Goal: Transaction & Acquisition: Book appointment/travel/reservation

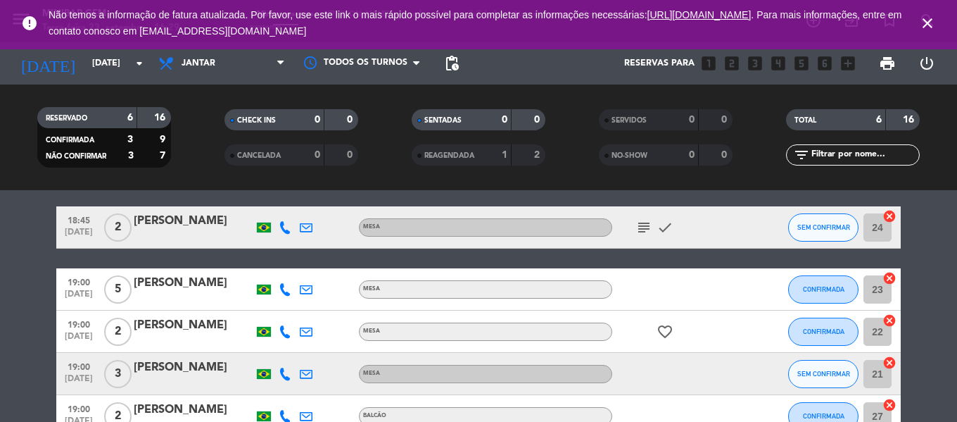
scroll to position [36, 0]
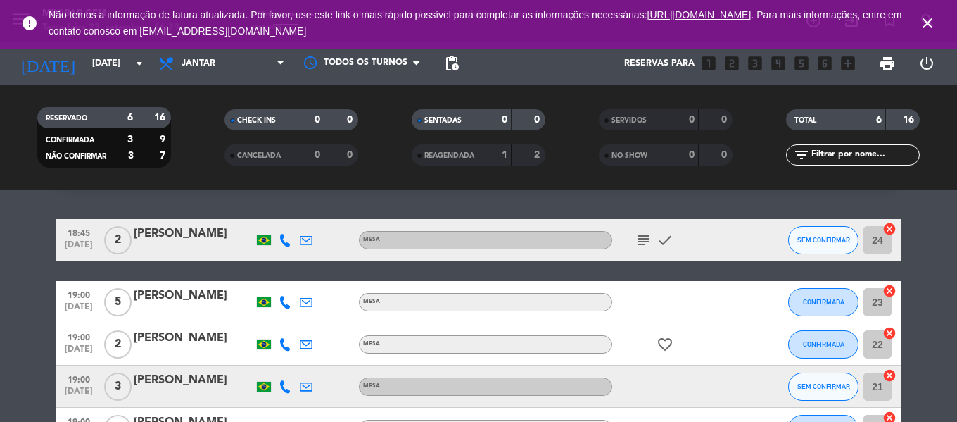
click at [179, 296] on div "[PERSON_NAME]" at bounding box center [194, 296] width 120 height 18
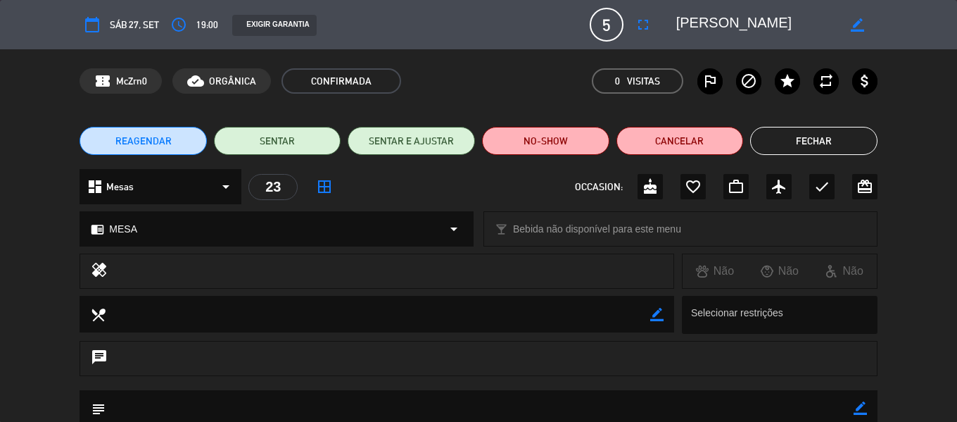
click at [787, 137] on button "Fechar" at bounding box center [813, 141] width 127 height 28
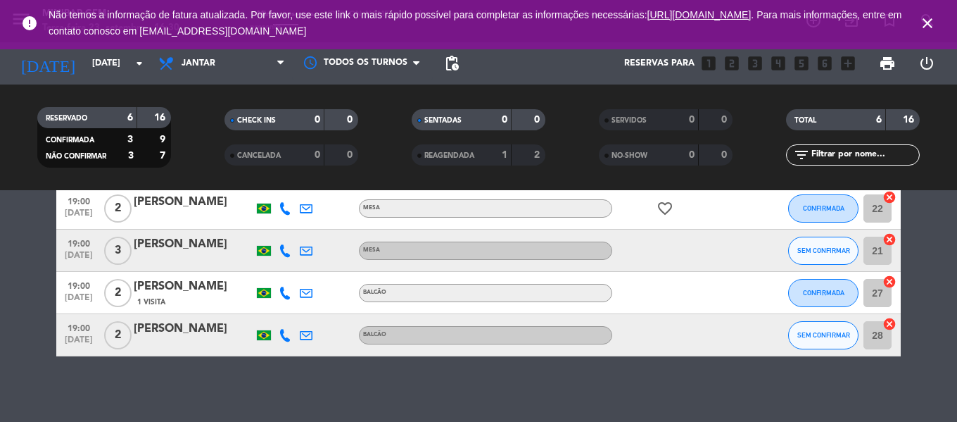
scroll to position [177, 0]
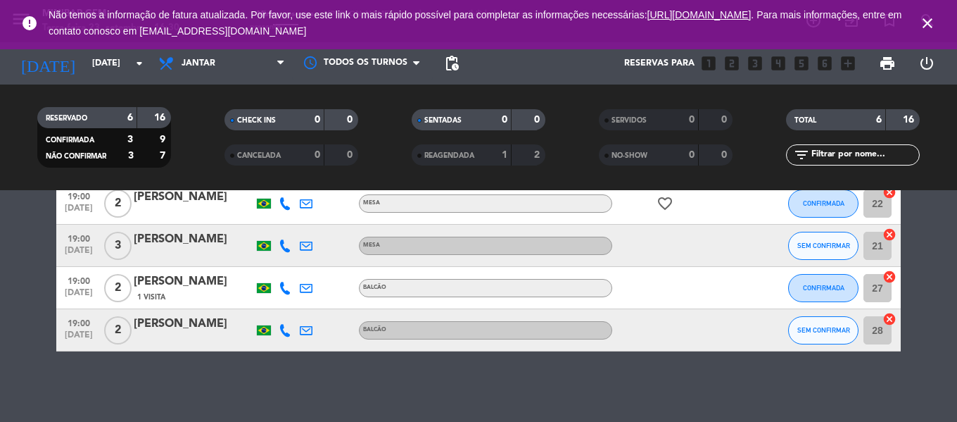
click at [924, 19] on icon "close" at bounding box center [927, 23] width 17 height 17
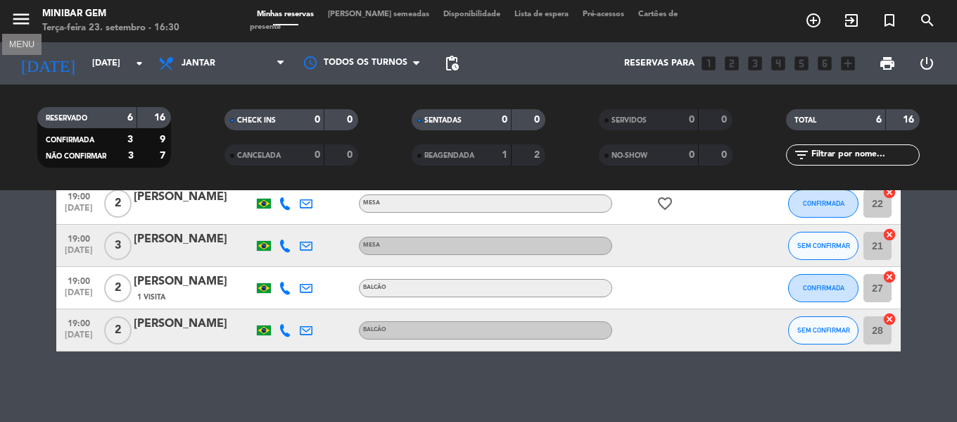
click at [32, 23] on span "menu MENU" at bounding box center [27, 21] width 32 height 33
click at [24, 18] on icon "menu" at bounding box center [21, 18] width 21 height 21
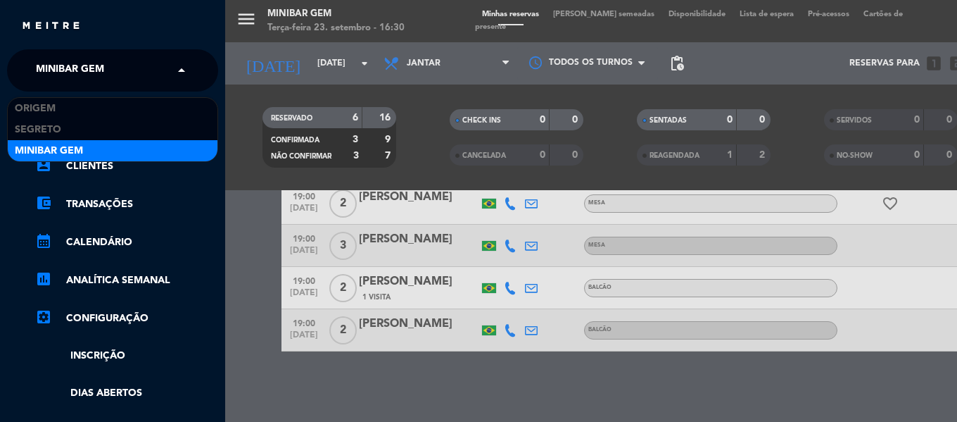
click at [80, 73] on span "MiniBar Gem" at bounding box center [70, 71] width 68 height 30
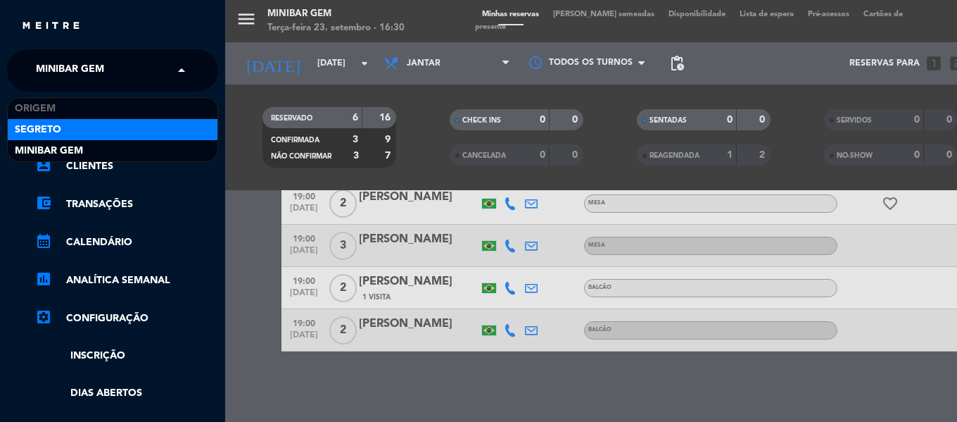
click at [57, 131] on span "Segreto" at bounding box center [38, 130] width 46 height 16
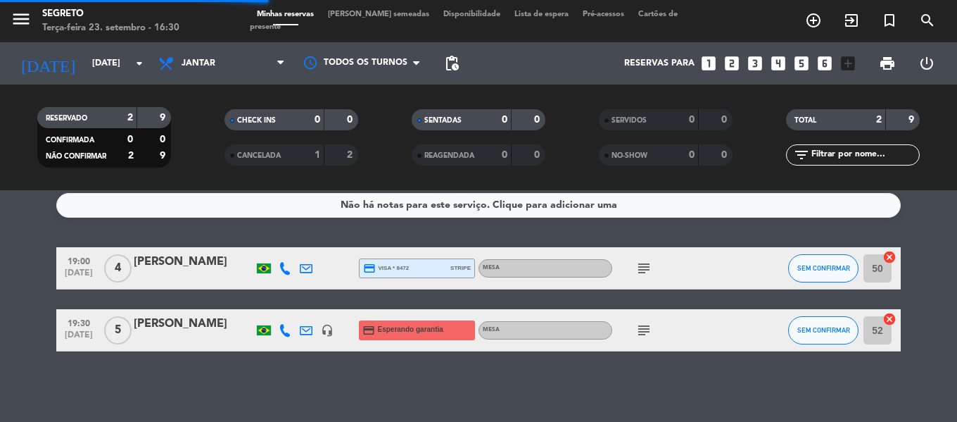
scroll to position [8, 0]
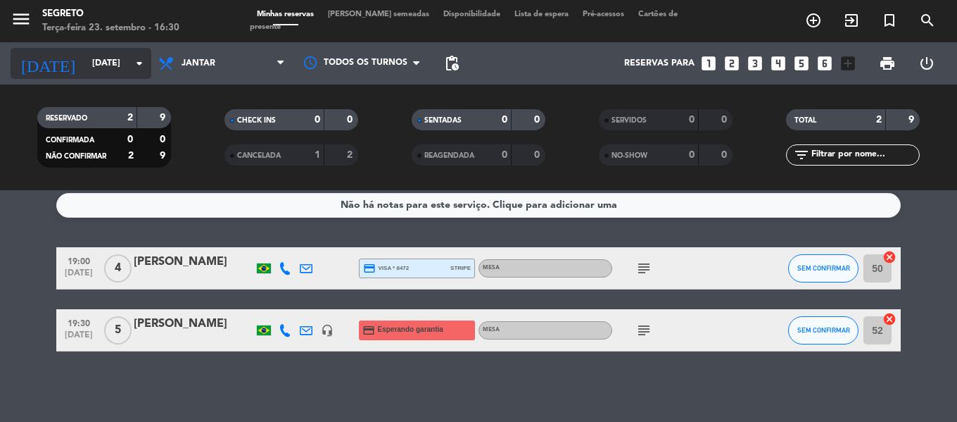
click at [91, 59] on input "[DATE]" at bounding box center [144, 63] width 119 height 24
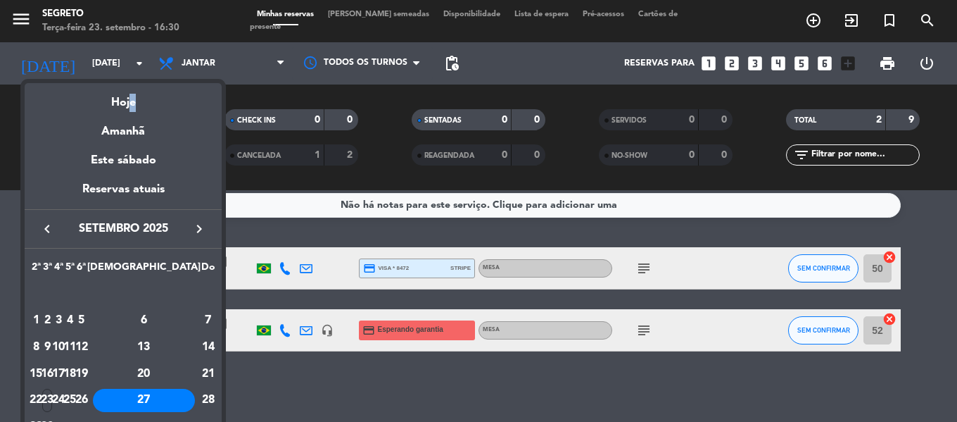
click at [129, 96] on div "Hoje" at bounding box center [123, 97] width 197 height 29
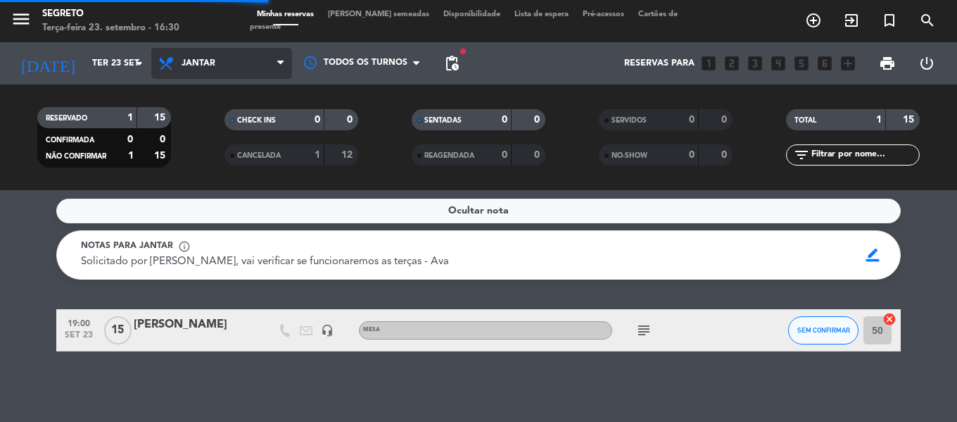
scroll to position [2, 0]
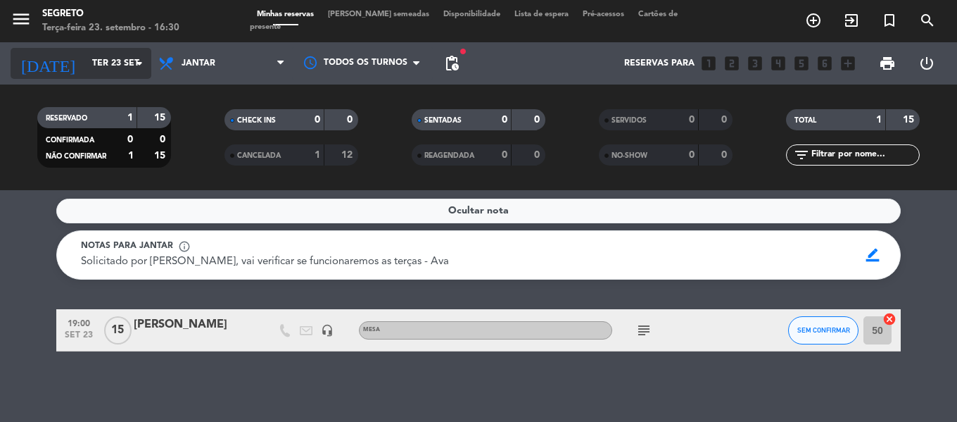
click at [107, 67] on input "Ter 23 set" at bounding box center [144, 63] width 119 height 24
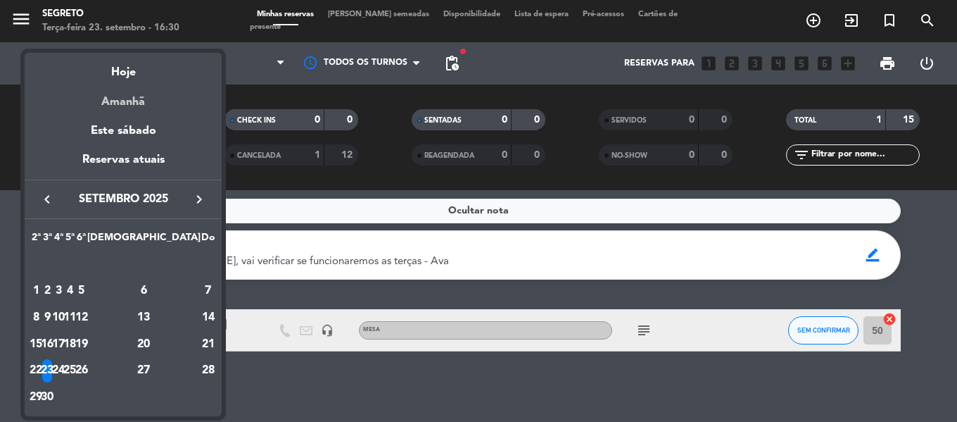
click at [139, 100] on div "Amanhã" at bounding box center [123, 96] width 197 height 29
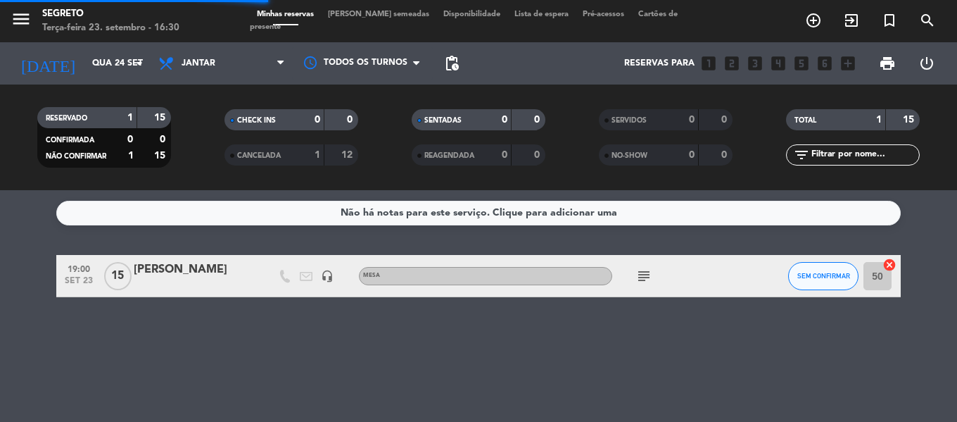
scroll to position [0, 0]
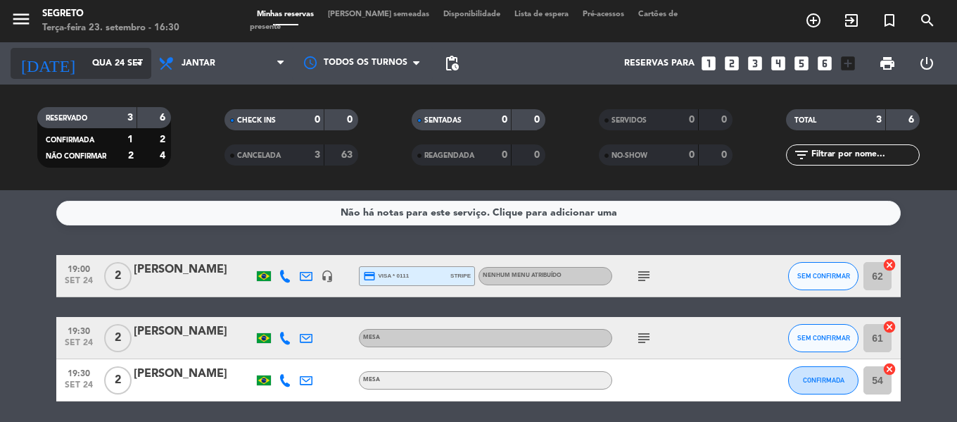
click at [88, 71] on input "Qua 24 set" at bounding box center [144, 63] width 119 height 24
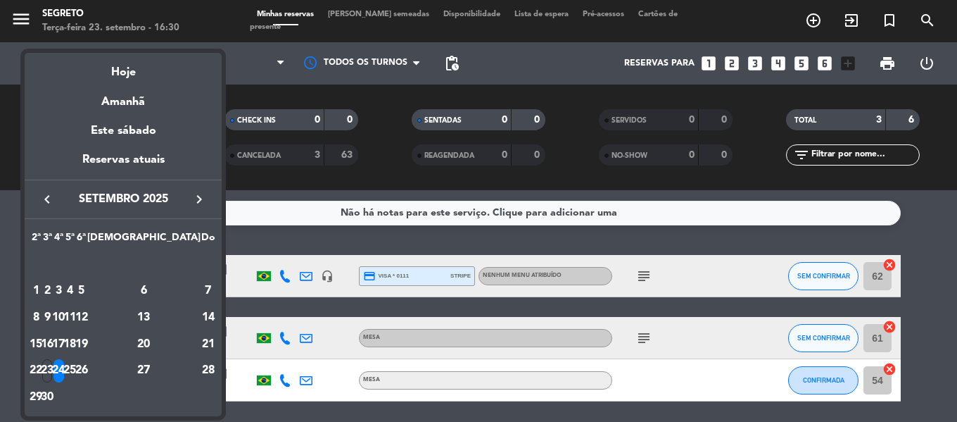
click at [176, 364] on div "27" at bounding box center [144, 371] width 102 height 24
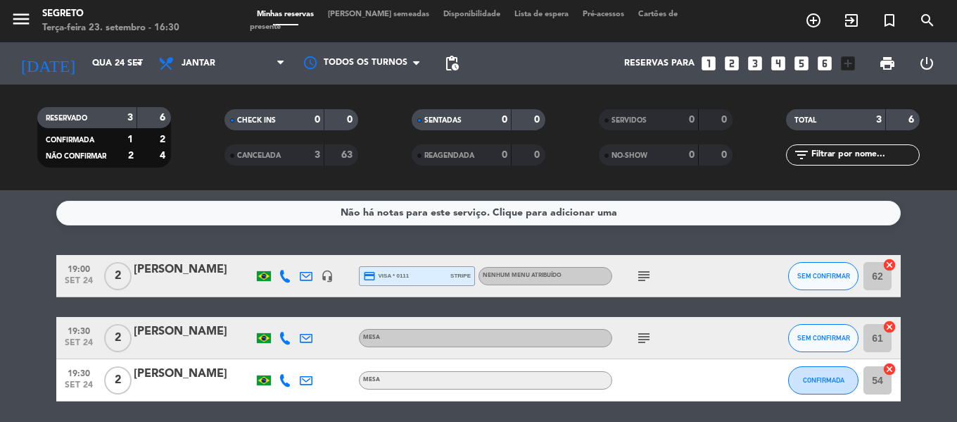
type input "[DATE]"
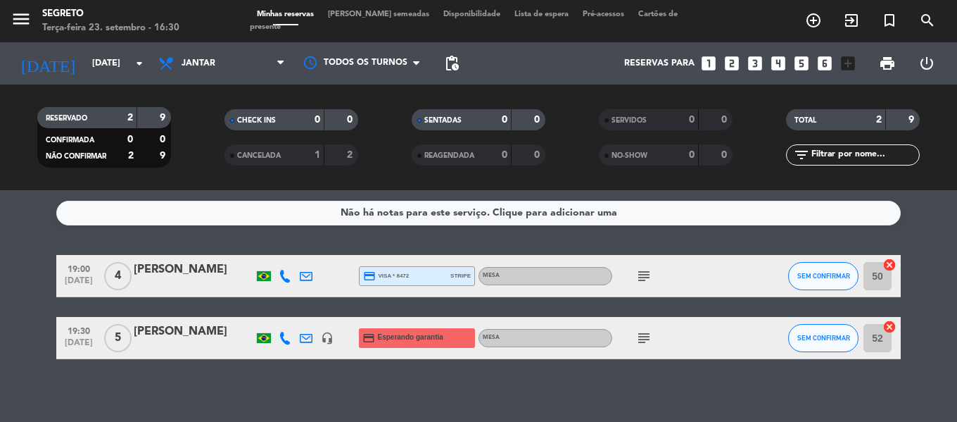
click at [645, 346] on icon "subject" at bounding box center [644, 337] width 17 height 17
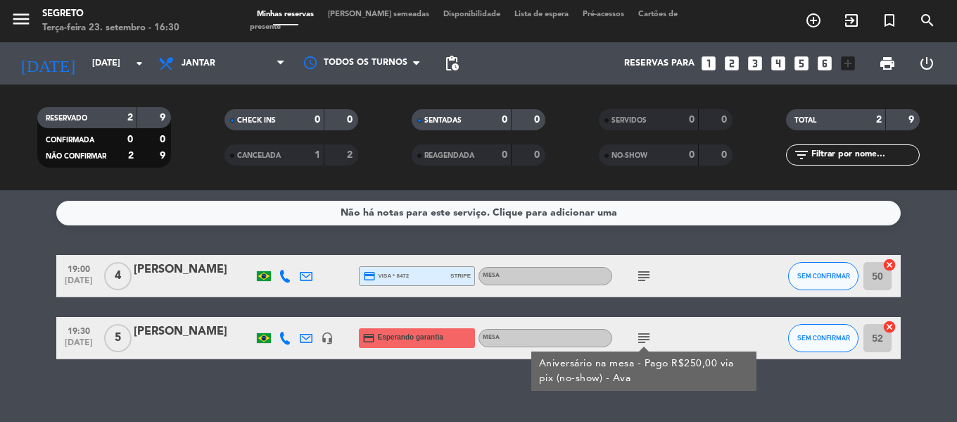
click at [646, 346] on div at bounding box center [644, 348] width 10 height 5
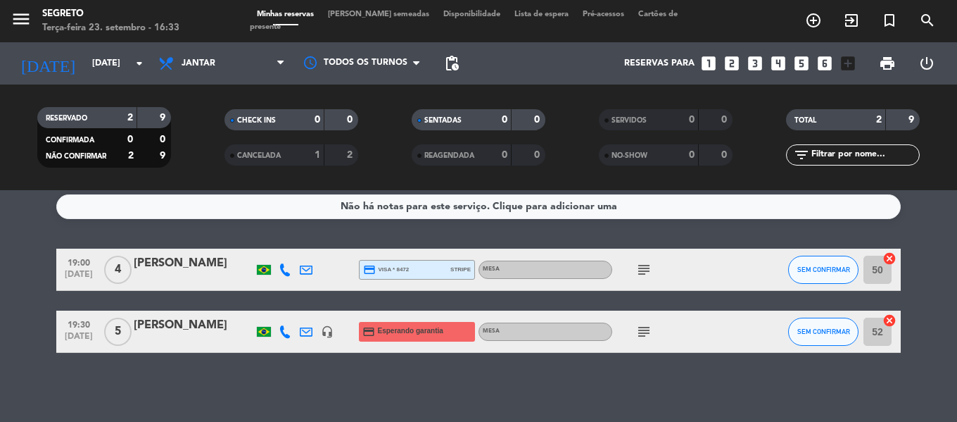
scroll to position [8, 0]
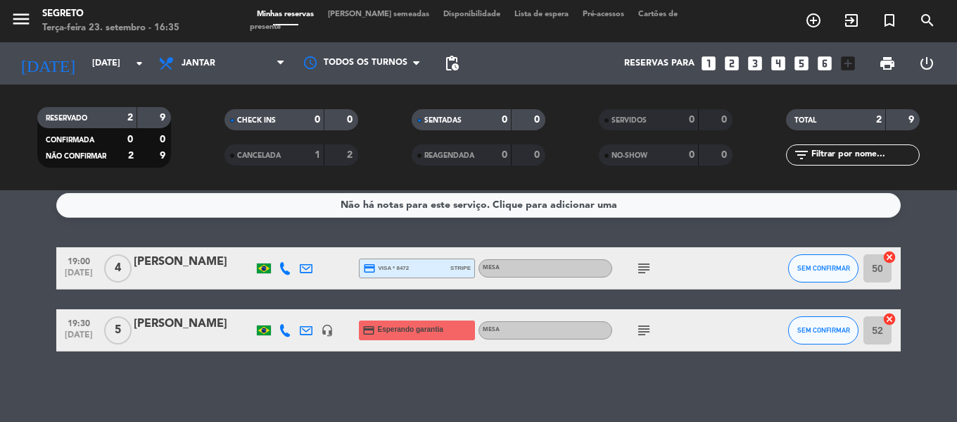
click at [32, 18] on span "menu" at bounding box center [27, 21] width 32 height 33
click at [24, 23] on icon "menu" at bounding box center [21, 18] width 21 height 21
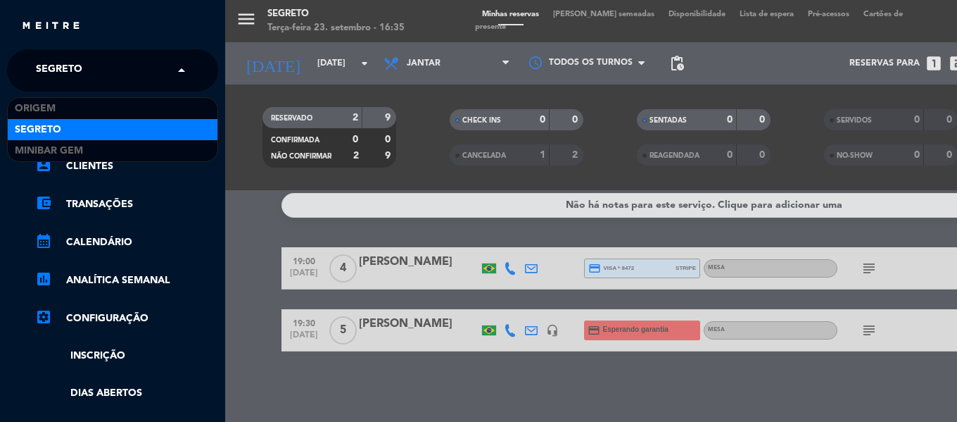
click at [74, 73] on span "Segreto" at bounding box center [59, 71] width 46 height 30
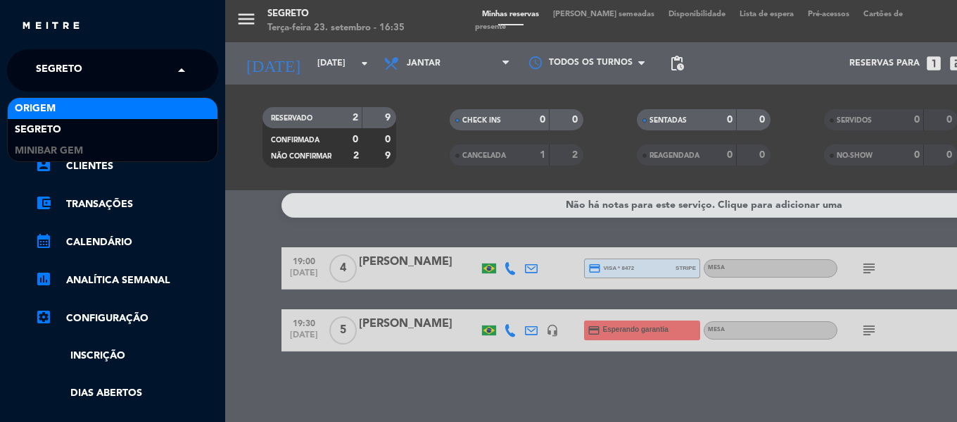
click at [63, 118] on div "Origem" at bounding box center [113, 108] width 210 height 21
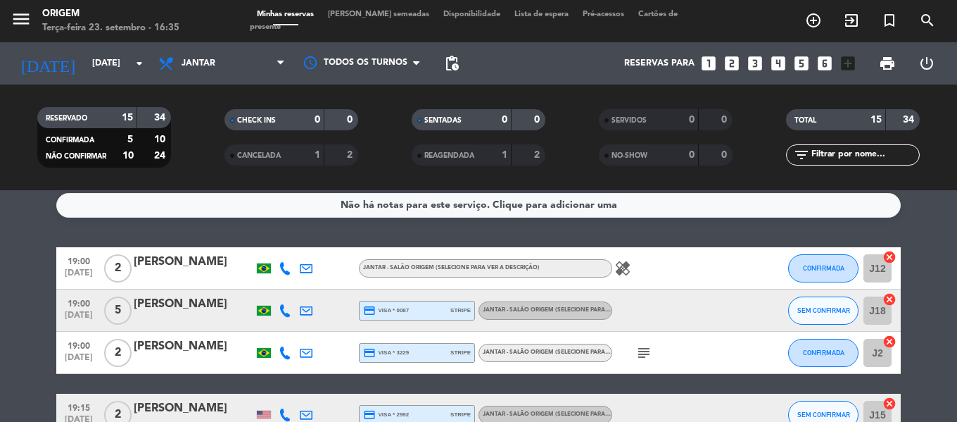
click at [372, 18] on span "[PERSON_NAME] semeadas" at bounding box center [378, 15] width 115 height 8
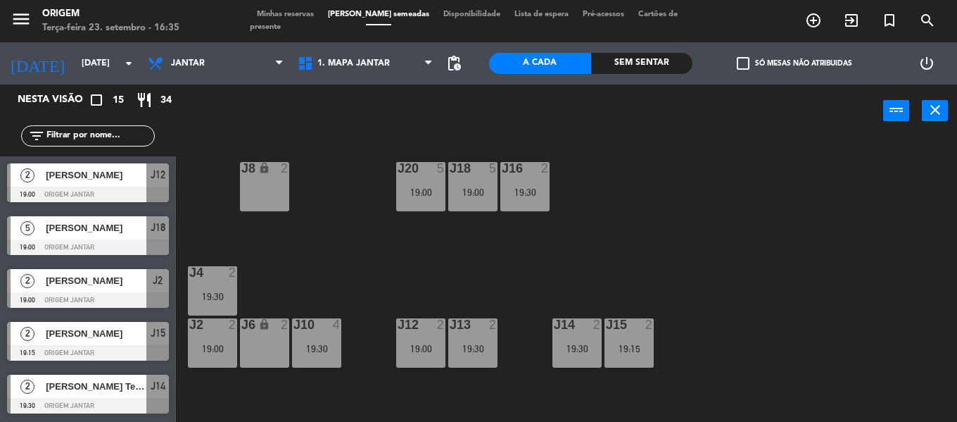
click at [301, 18] on span "Minhas reservas" at bounding box center [285, 15] width 71 height 8
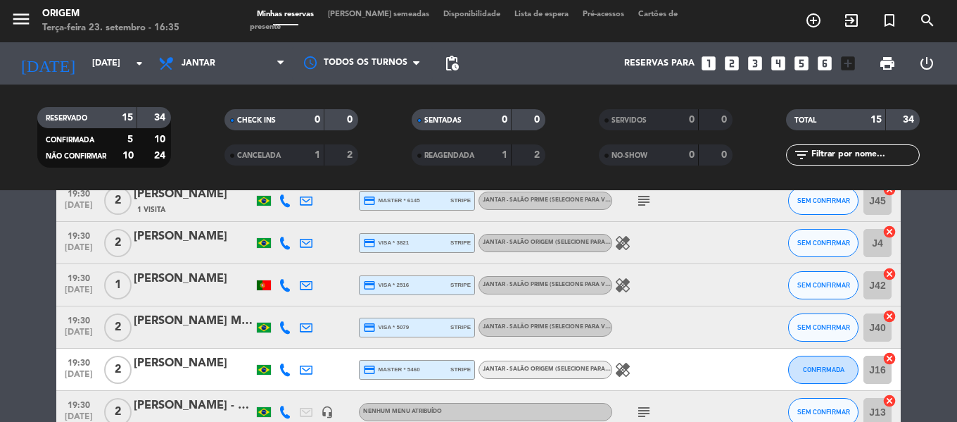
scroll to position [84, 0]
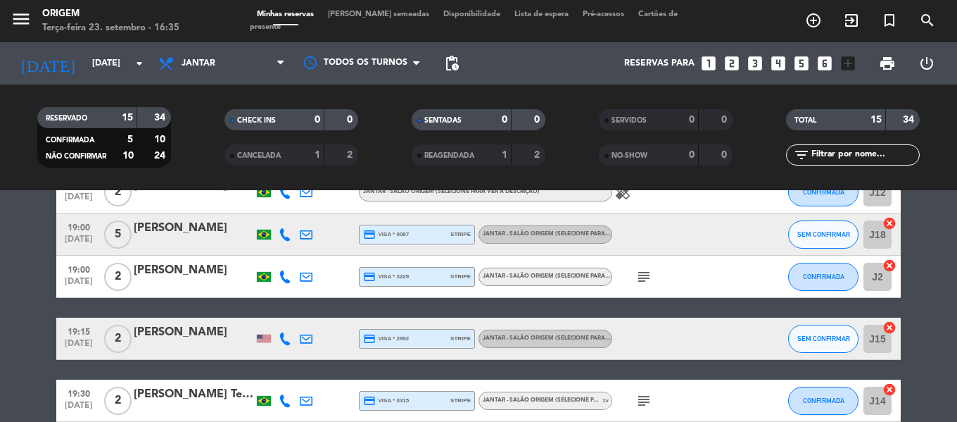
click at [375, 18] on span "[PERSON_NAME] semeadas" at bounding box center [378, 15] width 115 height 8
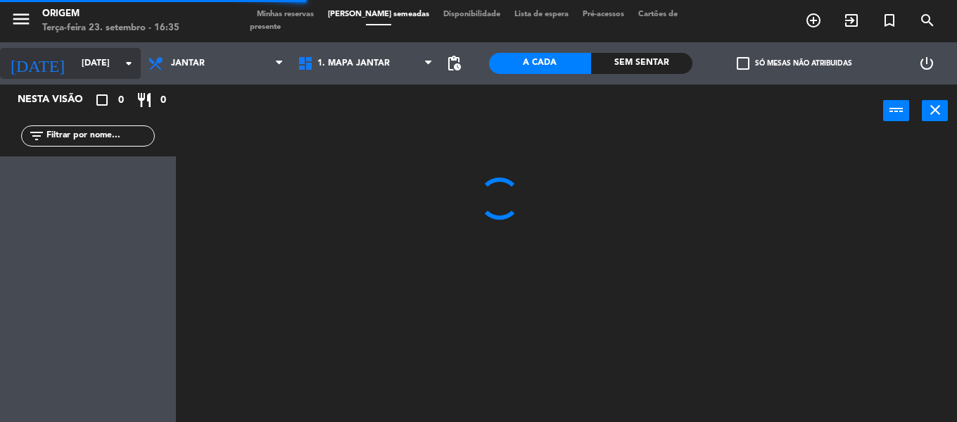
click at [75, 60] on input "[DATE]" at bounding box center [134, 63] width 119 height 24
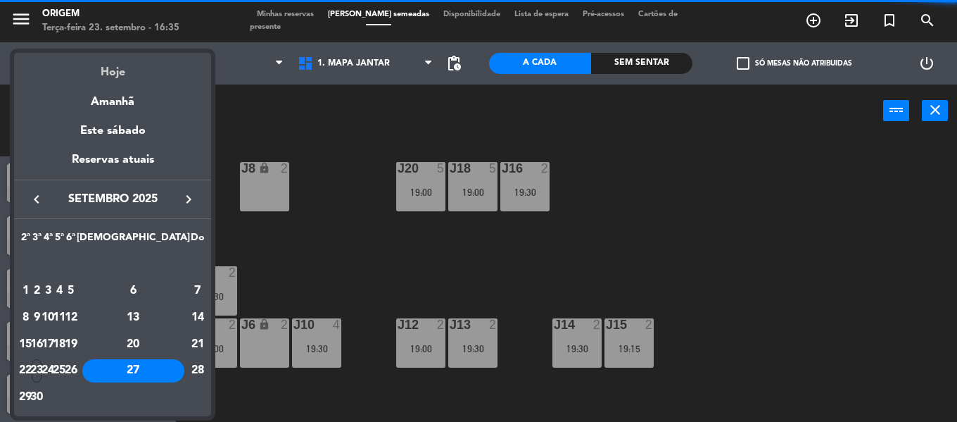
click at [110, 76] on div "Hoje" at bounding box center [112, 67] width 197 height 29
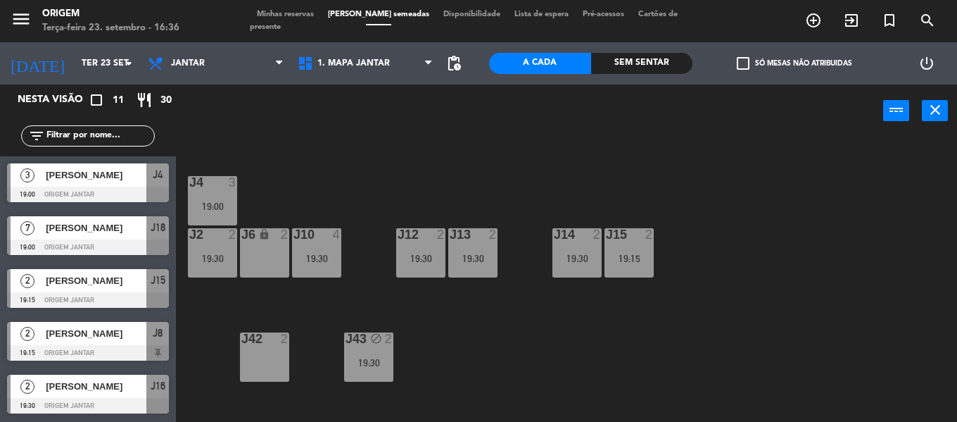
scroll to position [211, 0]
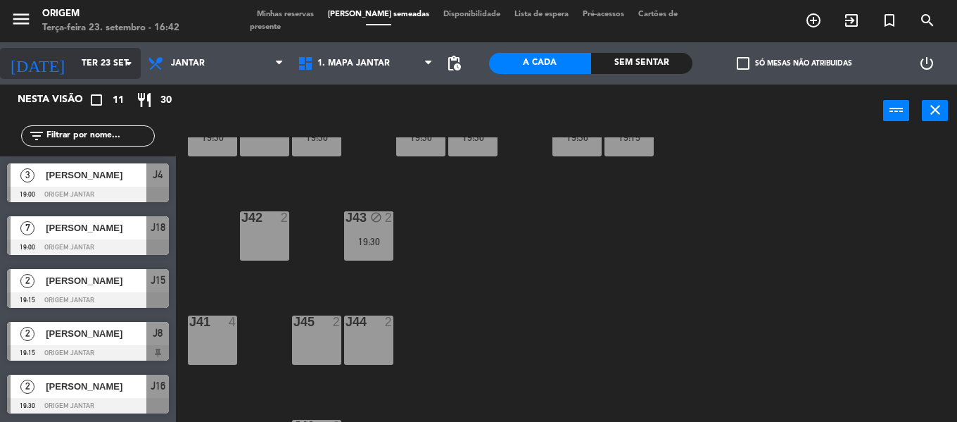
click at [80, 61] on input "Ter 23 set" at bounding box center [134, 63] width 119 height 24
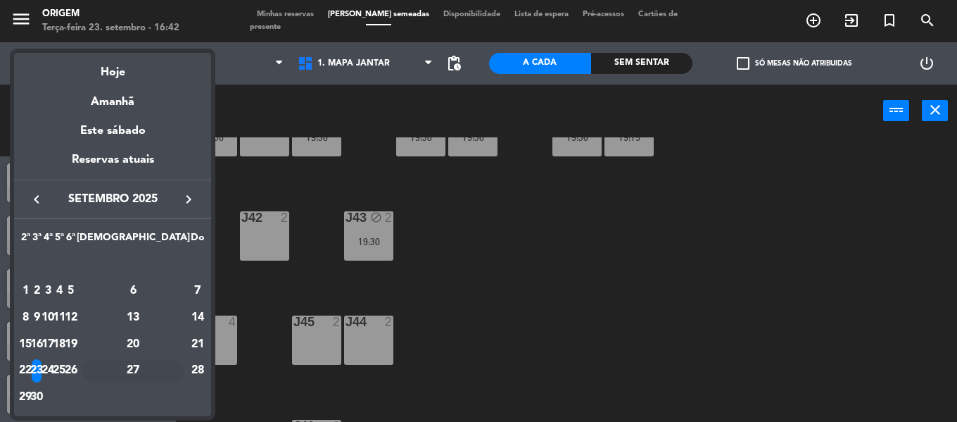
click at [170, 365] on div "27" at bounding box center [133, 371] width 102 height 24
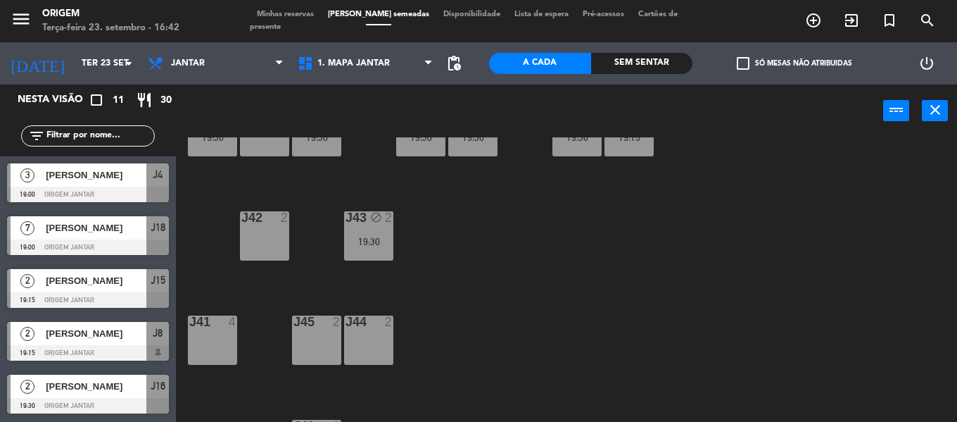
type input "[DATE]"
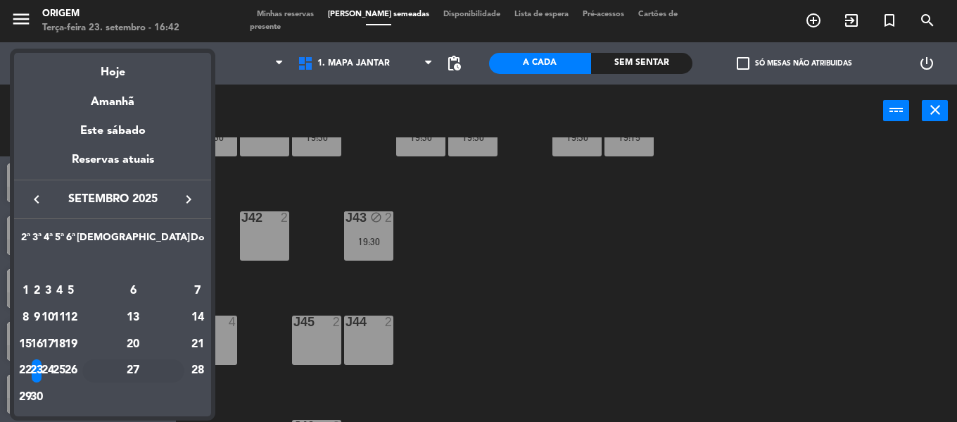
scroll to position [0, 0]
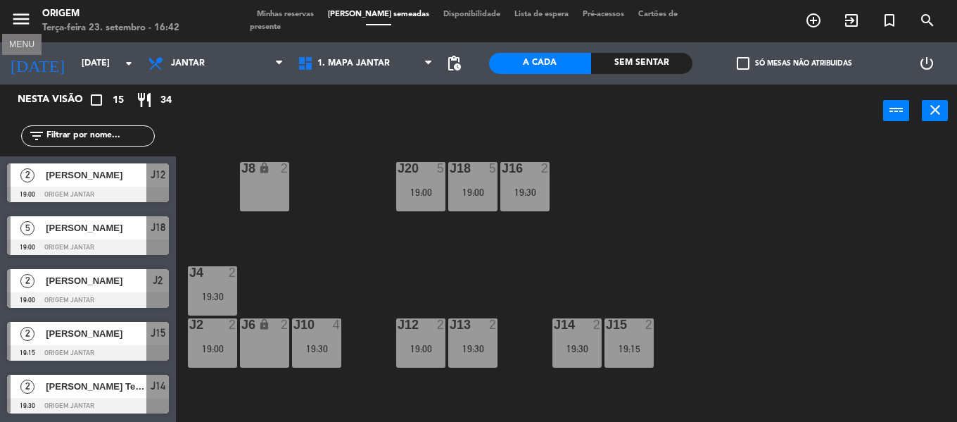
click at [23, 19] on icon "menu" at bounding box center [21, 18] width 21 height 21
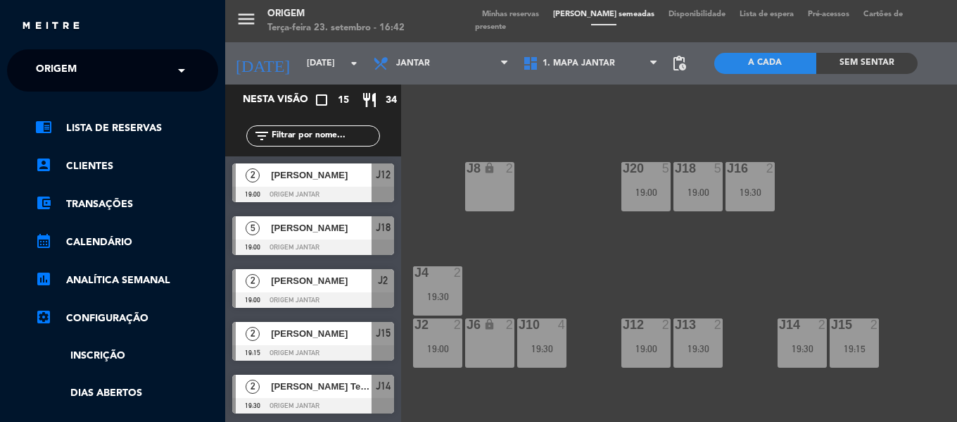
click at [57, 77] on span "Origem" at bounding box center [56, 71] width 41 height 30
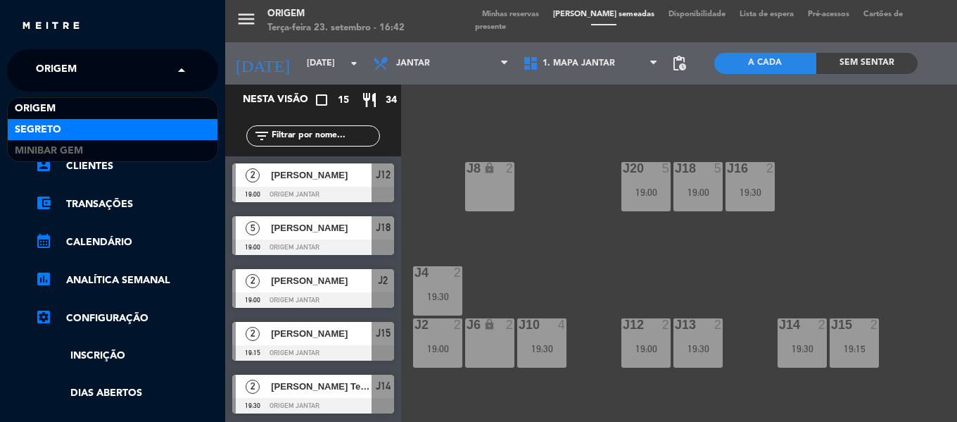
click at [56, 124] on span "Segreto" at bounding box center [38, 130] width 46 height 16
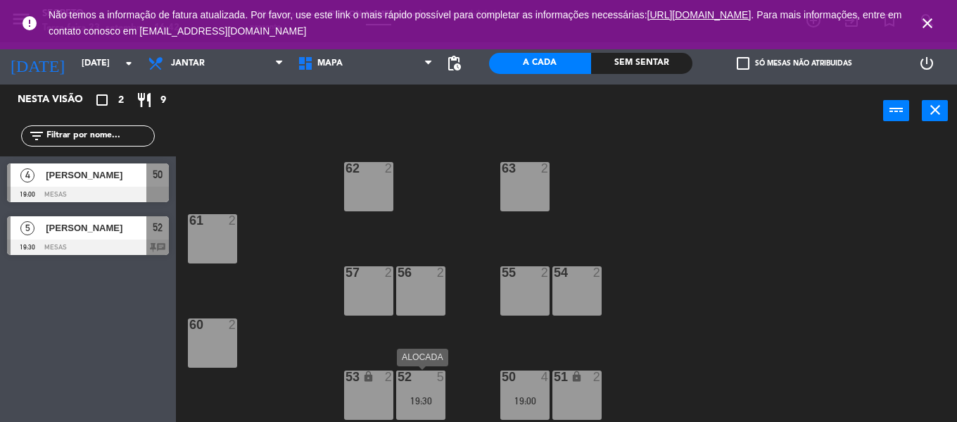
drag, startPoint x: 418, startPoint y: 413, endPoint x: 422, endPoint y: 395, distance: 18.8
click at [421, 413] on div "52 5 19:30" at bounding box center [420, 394] width 49 height 49
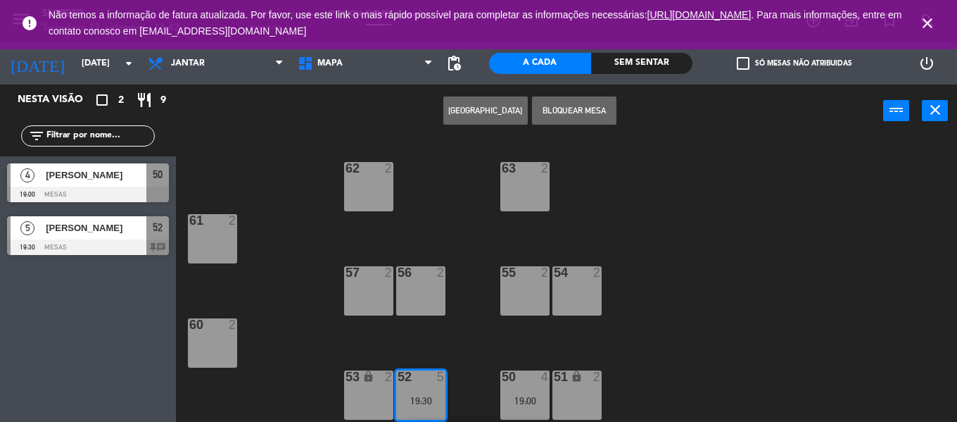
click at [422, 289] on div "56 2" at bounding box center [420, 290] width 49 height 49
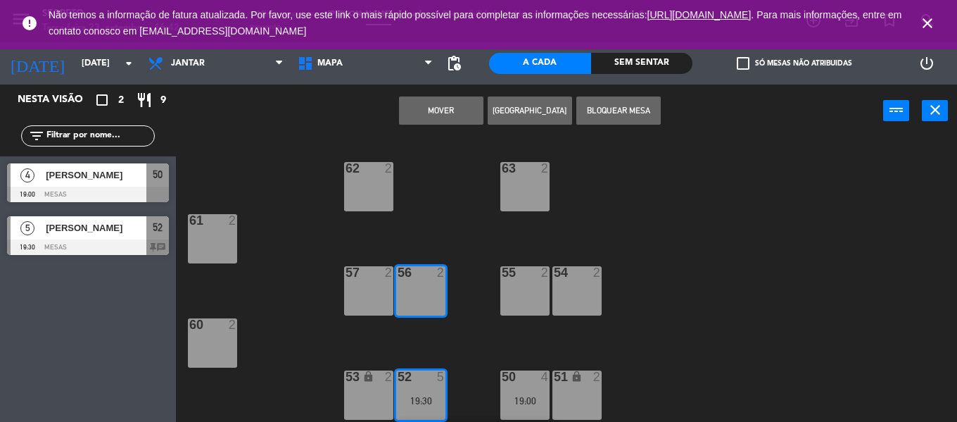
click at [375, 287] on div "57 2" at bounding box center [368, 290] width 49 height 49
click at [434, 108] on button "MOVER E FUNDIR" at bounding box center [441, 110] width 84 height 28
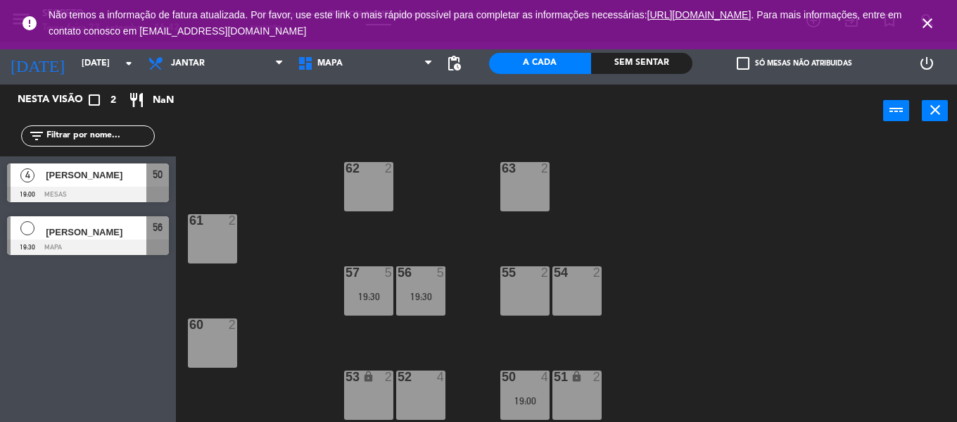
drag, startPoint x: 529, startPoint y: 396, endPoint x: 525, endPoint y: 318, distance: 78.3
click at [529, 396] on div "19:00" at bounding box center [525, 401] width 49 height 10
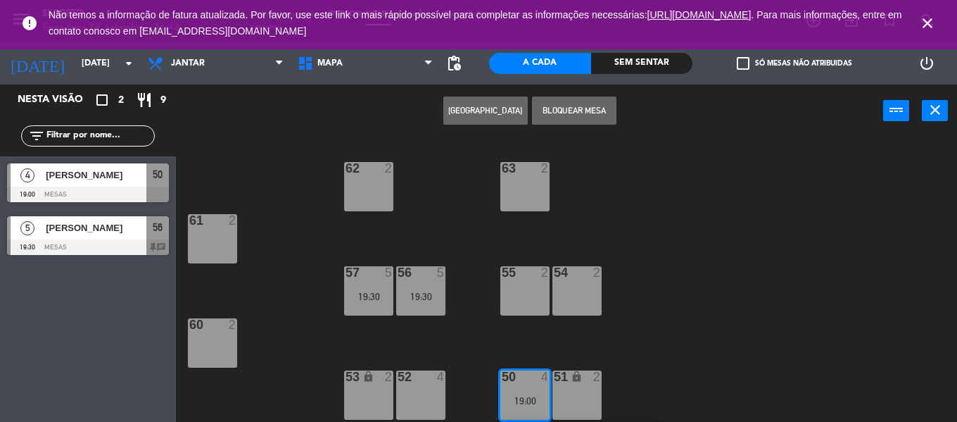
click at [515, 286] on div "55 2" at bounding box center [525, 290] width 49 height 49
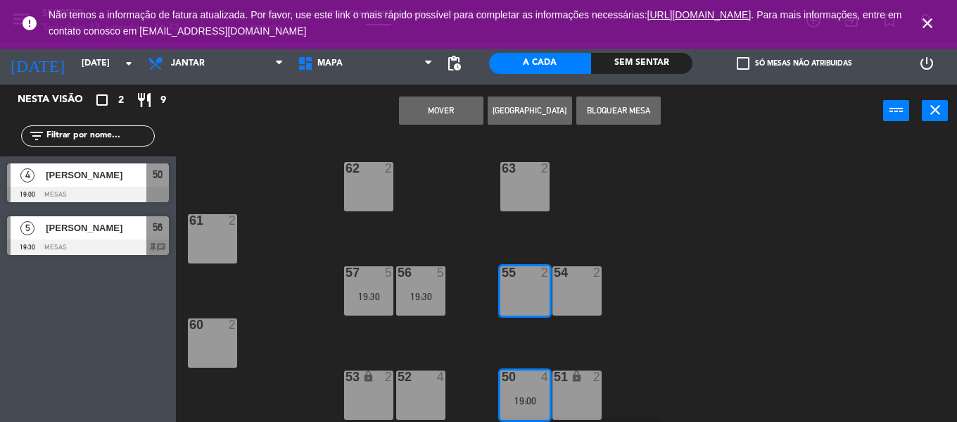
click at [562, 288] on div "54 2" at bounding box center [577, 290] width 49 height 49
click at [453, 109] on button "MOVER E FUNDIR" at bounding box center [441, 110] width 84 height 28
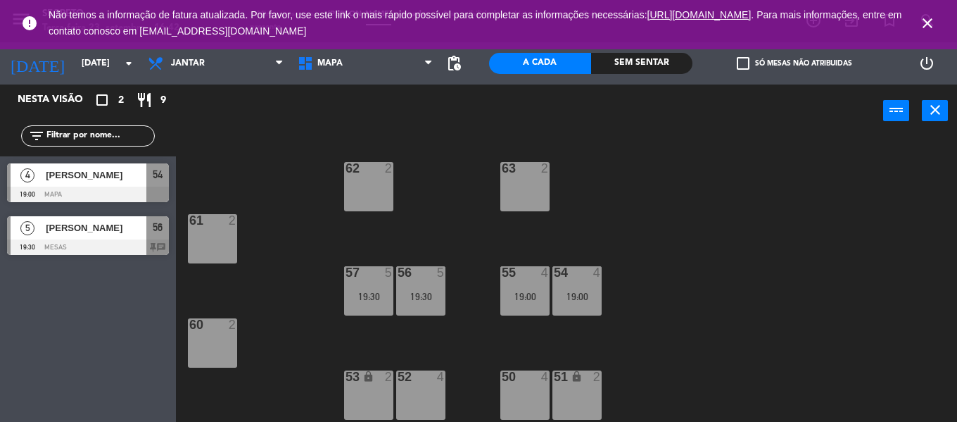
drag, startPoint x: 524, startPoint y: 379, endPoint x: 432, endPoint y: 382, distance: 91.6
click at [522, 379] on div at bounding box center [524, 376] width 23 height 13
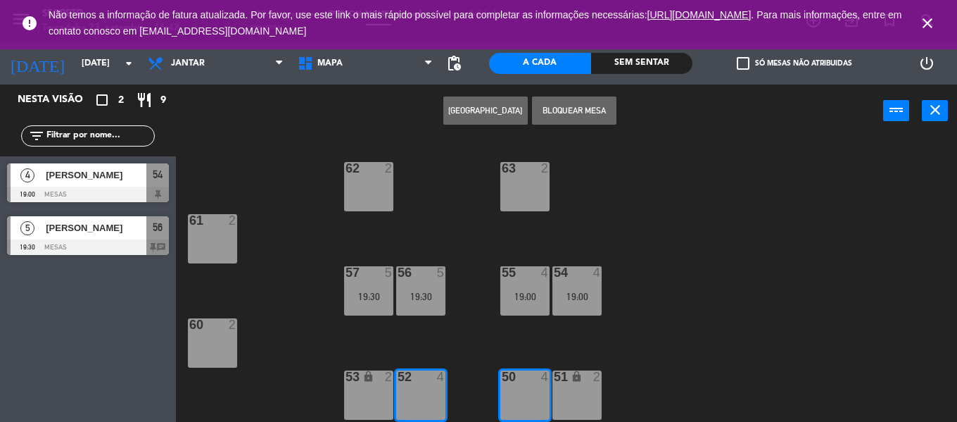
click at [484, 104] on button "[GEOGRAPHIC_DATA]" at bounding box center [486, 110] width 84 height 28
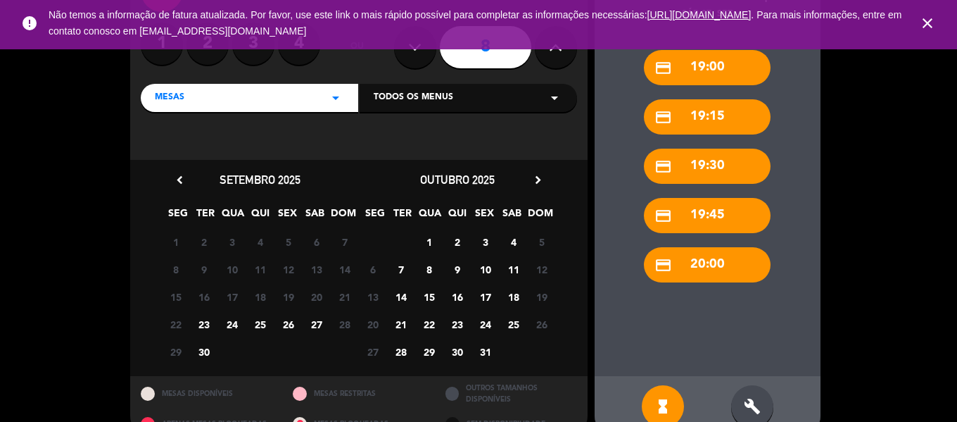
scroll to position [125, 0]
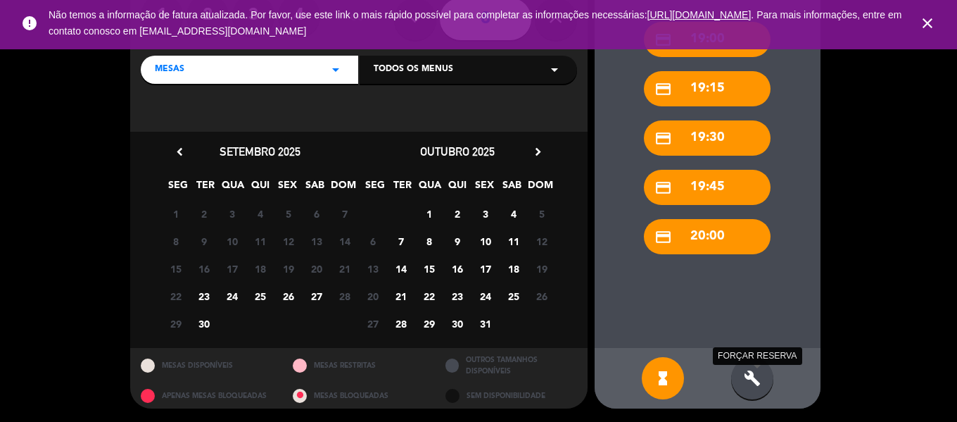
drag, startPoint x: 751, startPoint y: 379, endPoint x: 758, endPoint y: 300, distance: 79.2
click at [751, 379] on icon "build" at bounding box center [752, 378] width 17 height 17
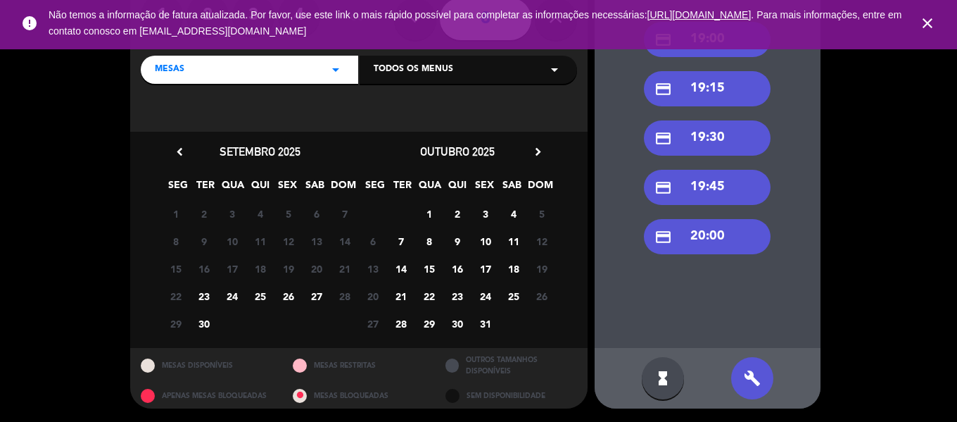
click at [722, 137] on div "credit_card 19:30" at bounding box center [707, 137] width 127 height 35
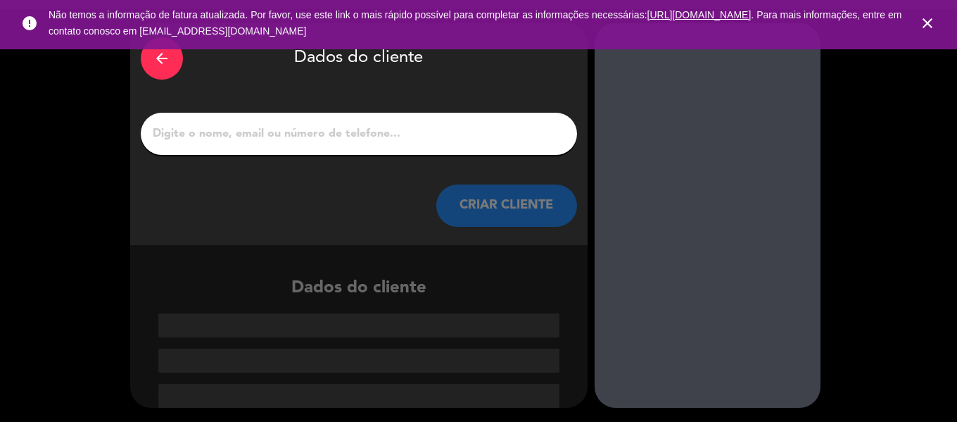
scroll to position [33, 0]
click at [173, 62] on div "arrow_back" at bounding box center [162, 58] width 42 height 42
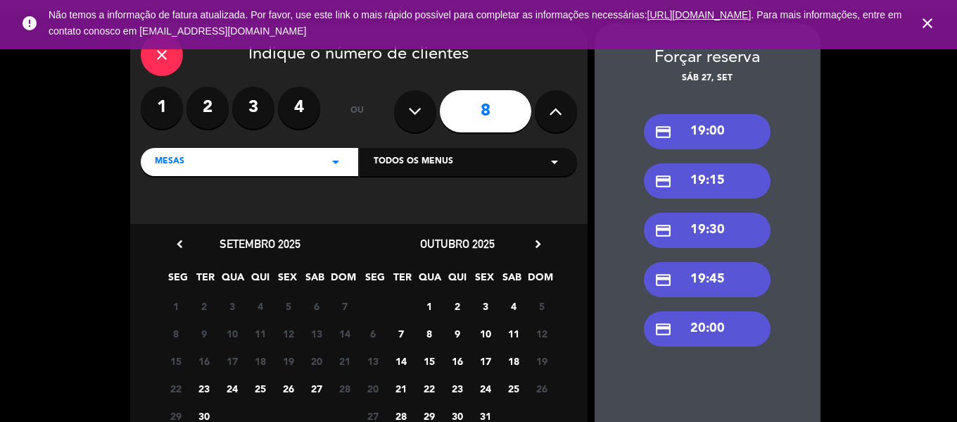
scroll to position [125, 0]
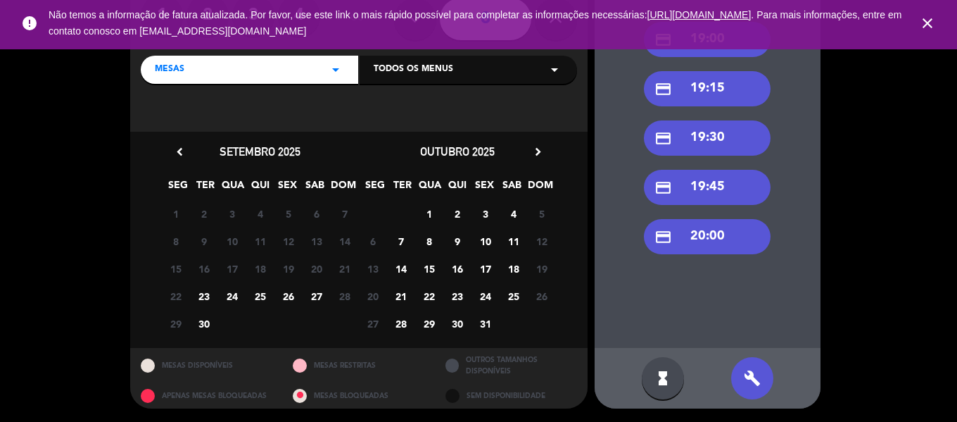
click at [316, 289] on span "27" at bounding box center [316, 295] width 23 height 23
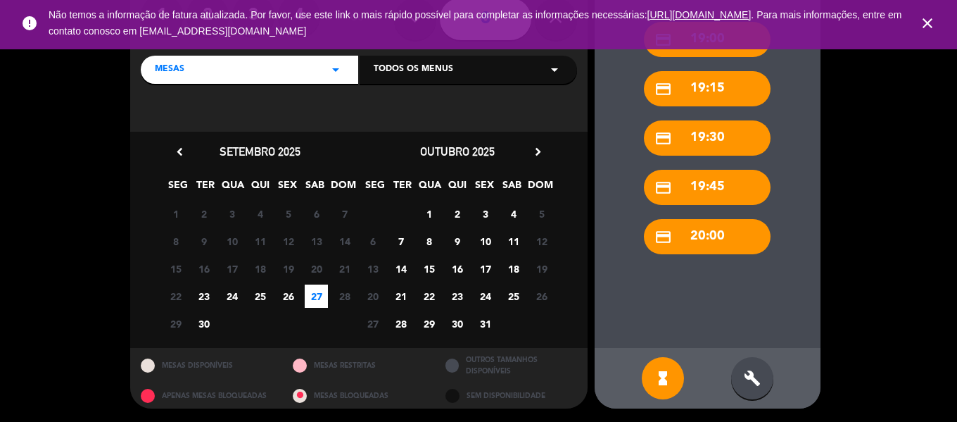
click at [763, 385] on div "build" at bounding box center [752, 378] width 42 height 42
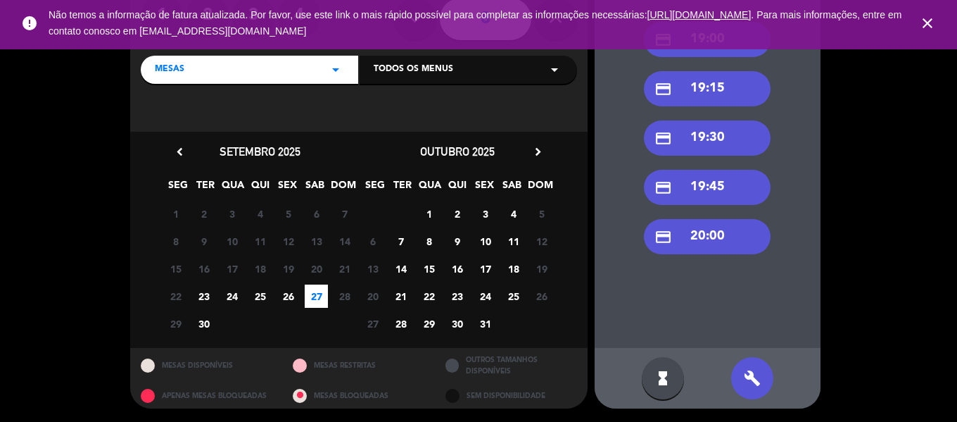
drag, startPoint x: 732, startPoint y: 136, endPoint x: 537, endPoint y: 113, distance: 196.4
click at [732, 136] on div "credit_card 19:30" at bounding box center [707, 137] width 127 height 35
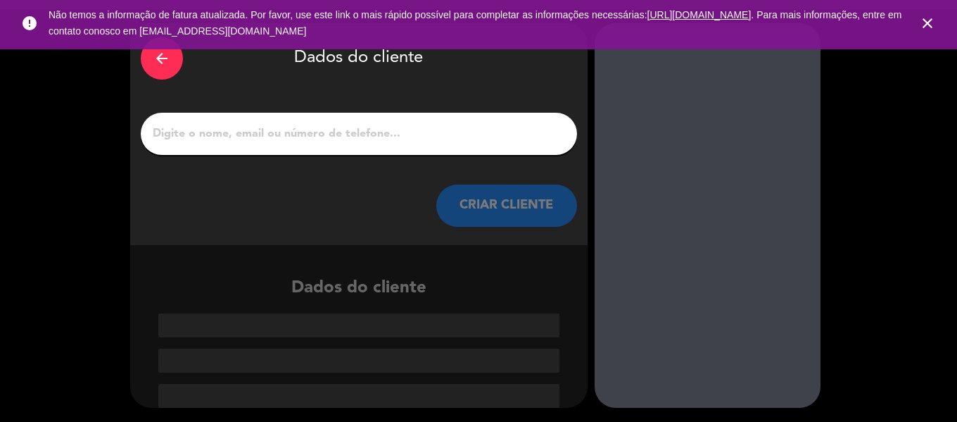
drag, startPoint x: 249, startPoint y: 130, endPoint x: 251, endPoint y: 141, distance: 11.4
click at [250, 130] on input "1" at bounding box center [358, 134] width 415 height 20
paste input "[PERSON_NAME]"
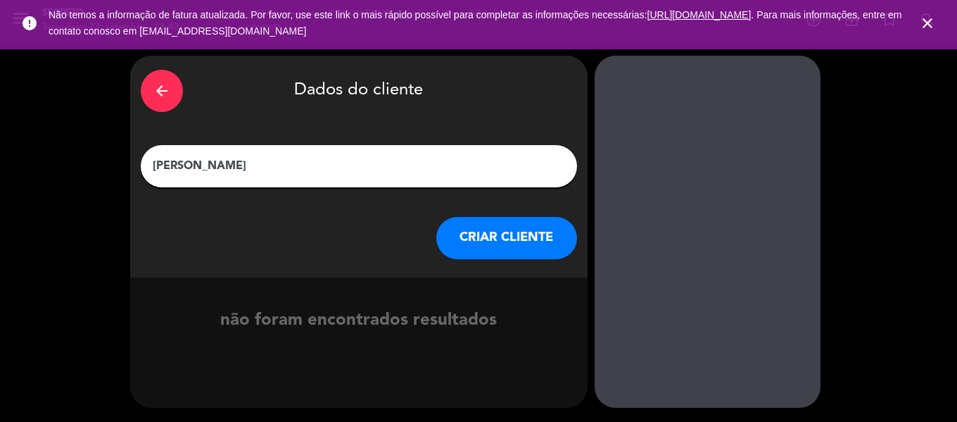
type input "[PERSON_NAME]"
click at [504, 233] on button "CRIAR CLIENTE" at bounding box center [506, 238] width 141 height 42
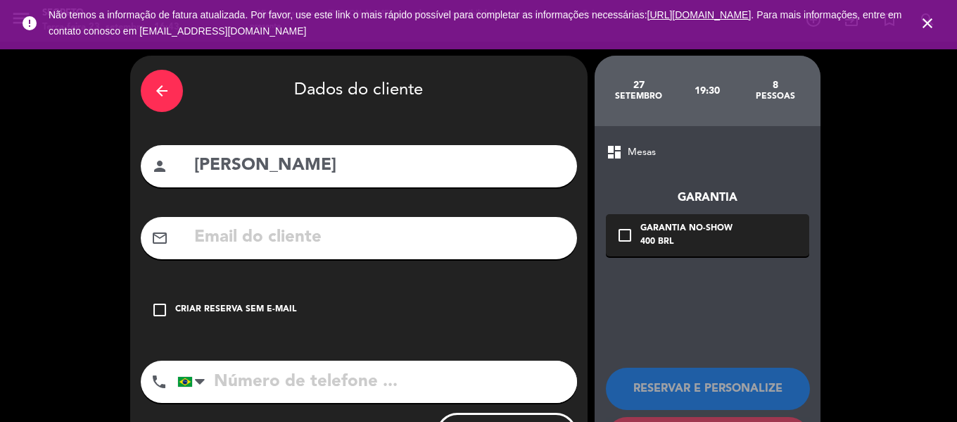
drag, startPoint x: 164, startPoint y: 305, endPoint x: 182, endPoint y: 307, distance: 18.4
click at [170, 305] on div "check_box_outline_blank Criar reserva sem e-mail" at bounding box center [359, 310] width 436 height 42
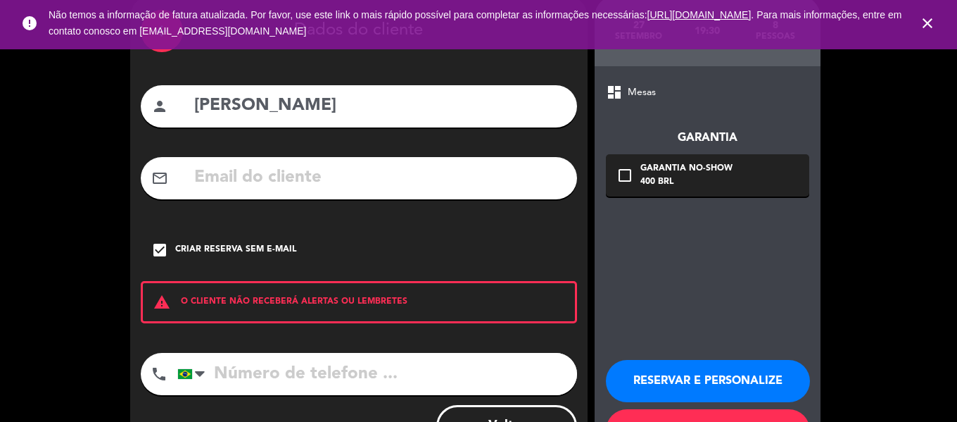
scroll to position [121, 0]
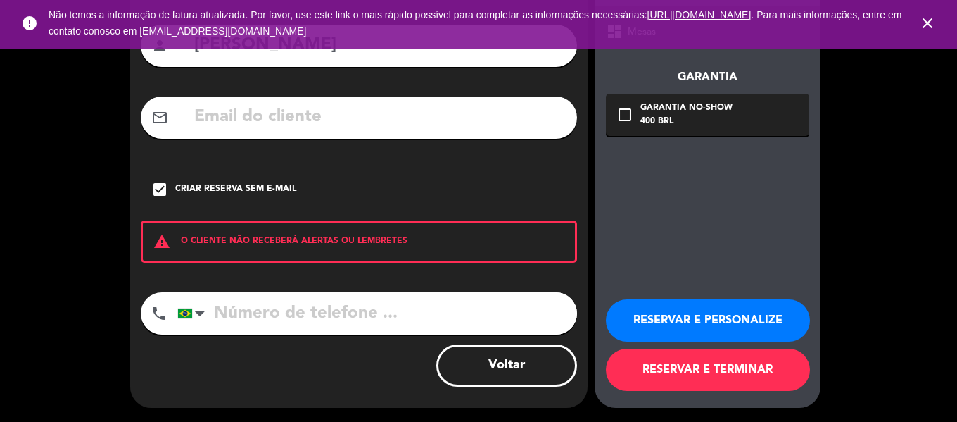
click at [320, 316] on input "tel" at bounding box center [377, 313] width 400 height 42
paste input "[PHONE_NUMBER]"
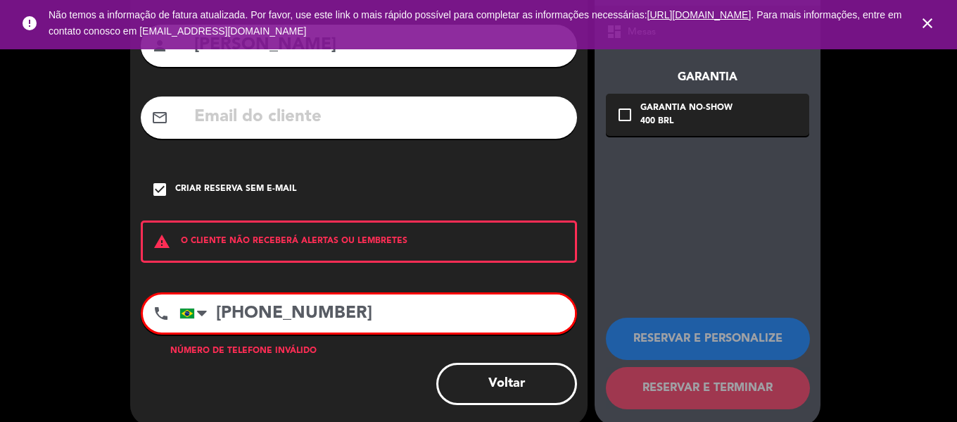
click at [244, 315] on input "[PHONE_NUMBER]" at bounding box center [378, 313] width 396 height 38
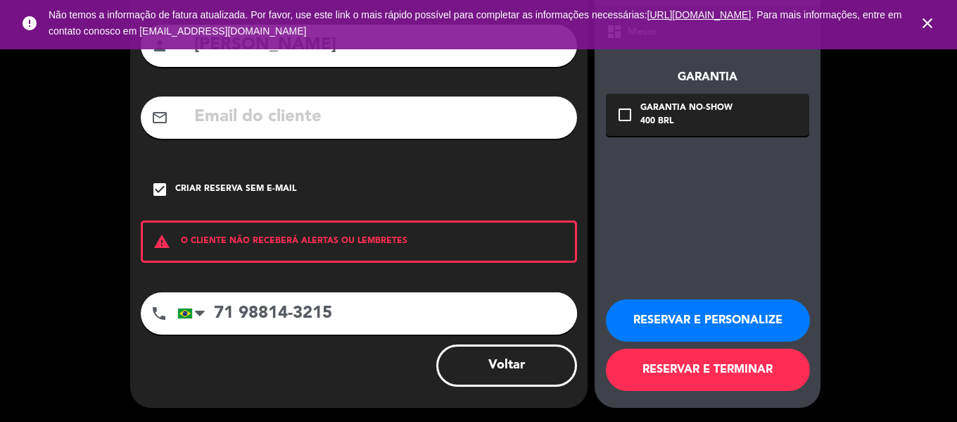
type input "71 98814-3215"
click at [736, 336] on button "RESERVAR E PERSONALIZE" at bounding box center [708, 320] width 204 height 42
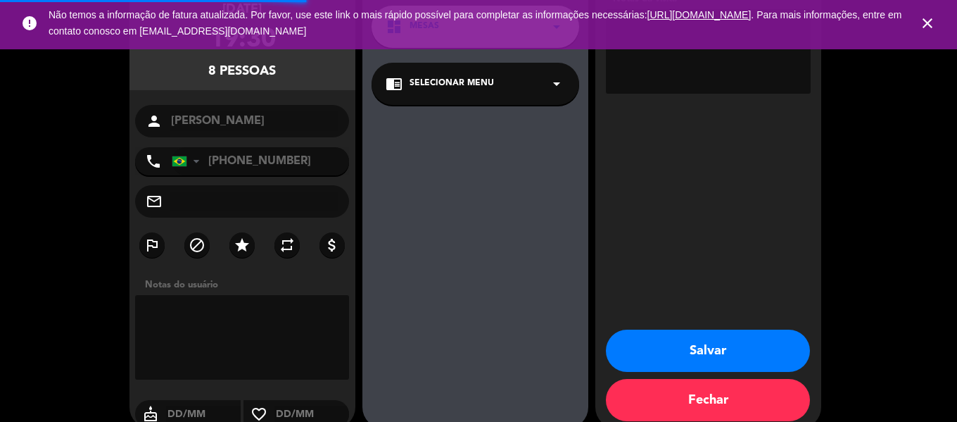
scroll to position [56, 0]
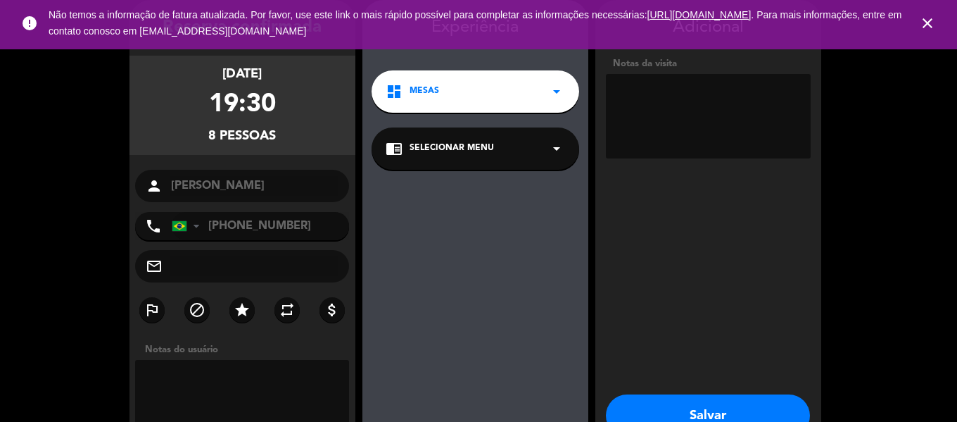
click at [512, 141] on div "chrome_reader_mode Selecionar menu arrow_drop_down" at bounding box center [476, 148] width 208 height 42
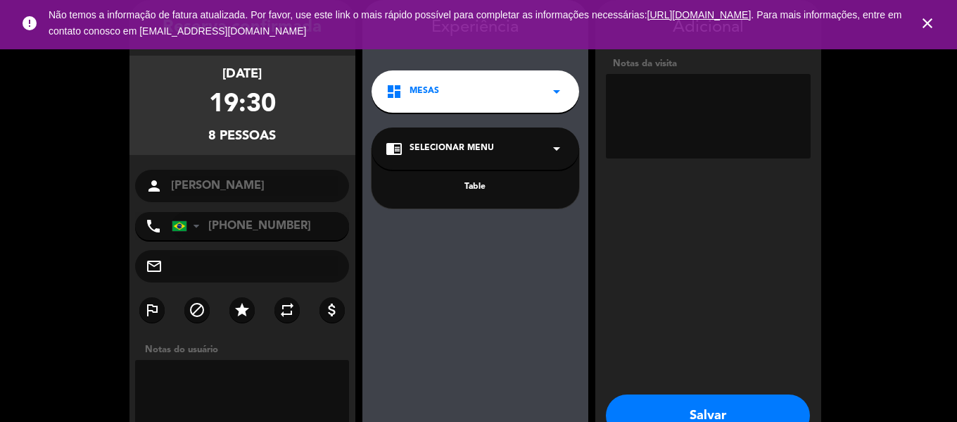
click at [510, 181] on div "Table" at bounding box center [476, 187] width 180 height 14
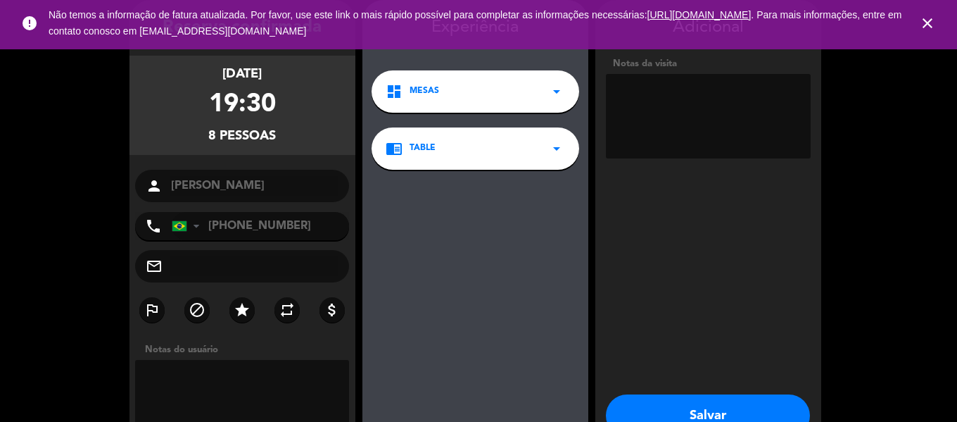
click at [741, 77] on textarea at bounding box center [708, 116] width 205 height 84
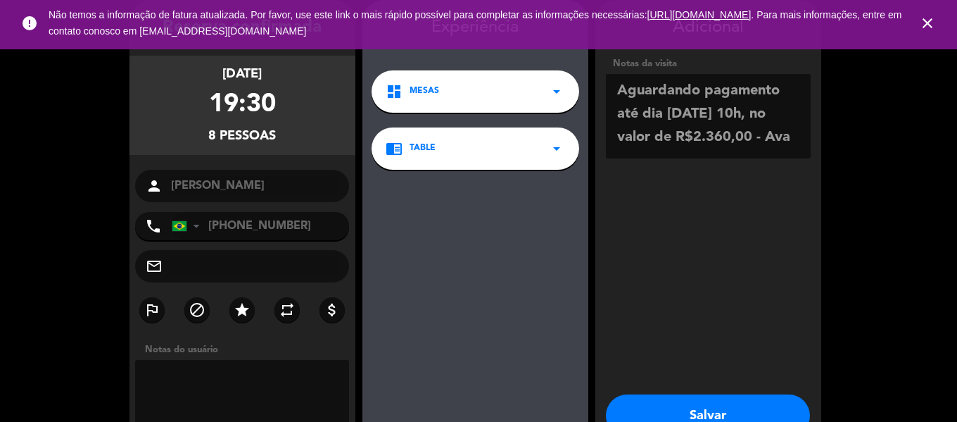
type textarea "Aguardando pagamento até dia [DATE] 10h, no valor de R$2.360,00 - Ava"
click at [708, 401] on button "Salvar" at bounding box center [708, 415] width 204 height 42
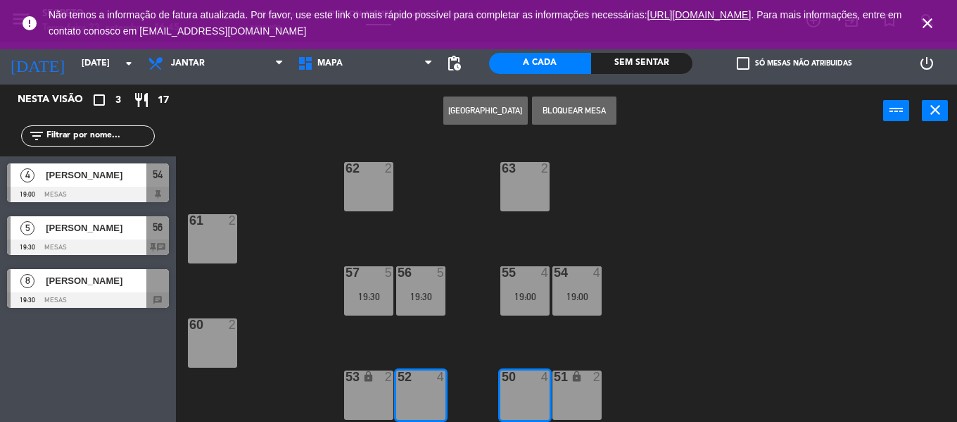
click at [927, 19] on icon "close" at bounding box center [927, 23] width 17 height 17
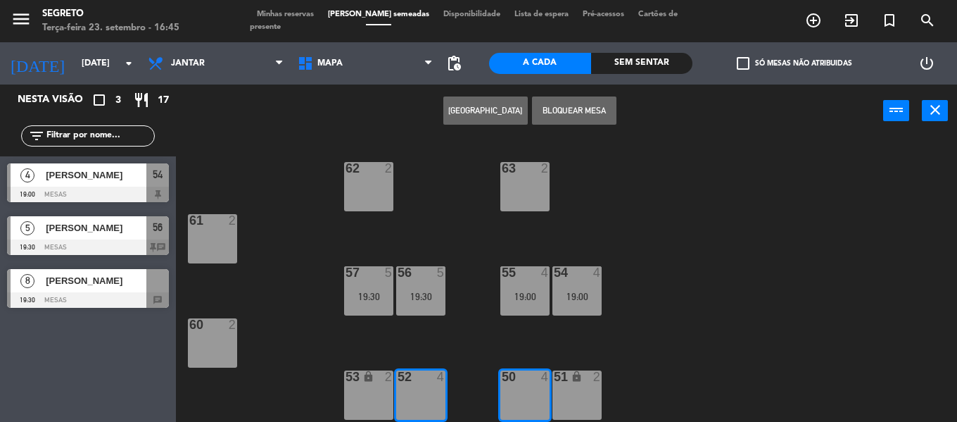
click at [287, 18] on span "Minhas reservas" at bounding box center [285, 15] width 71 height 8
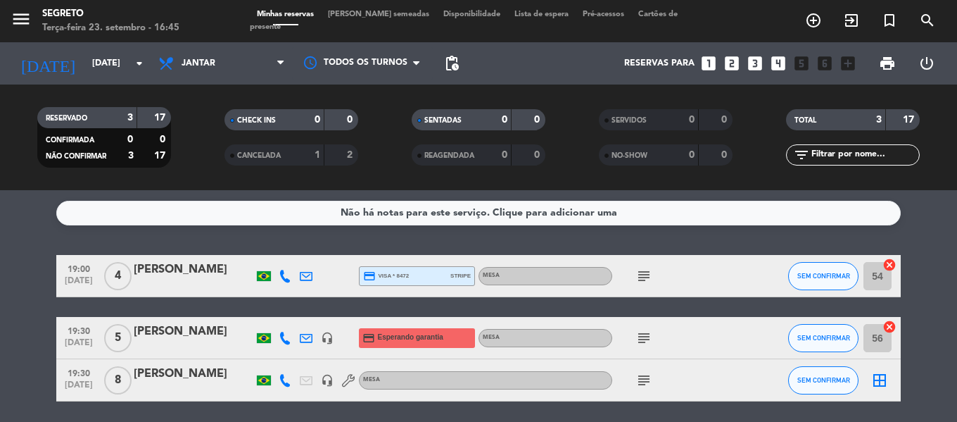
click at [881, 376] on icon "border_all" at bounding box center [880, 380] width 17 height 17
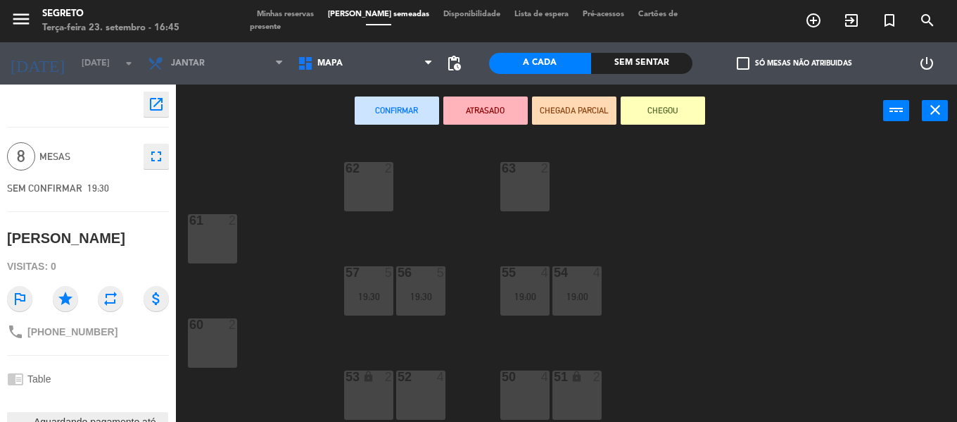
click at [425, 391] on div "52 4" at bounding box center [420, 394] width 49 height 49
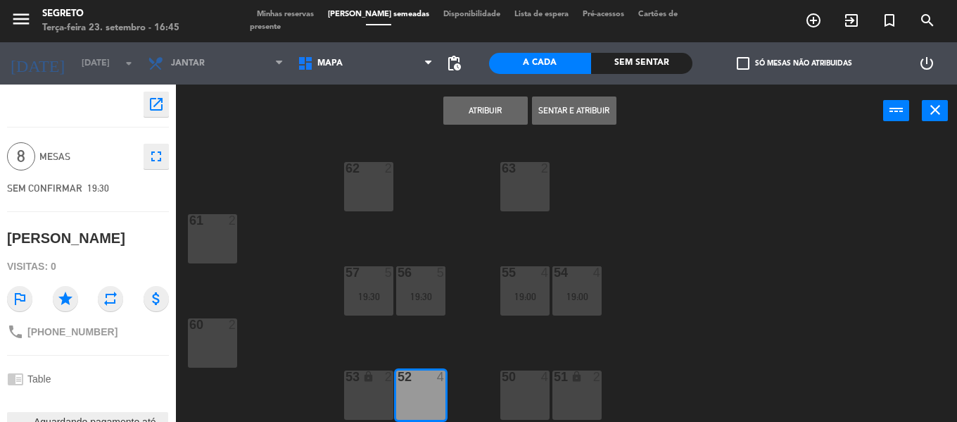
click at [525, 393] on div "50 4" at bounding box center [525, 394] width 49 height 49
click at [492, 104] on button "Atribuir" at bounding box center [486, 110] width 84 height 28
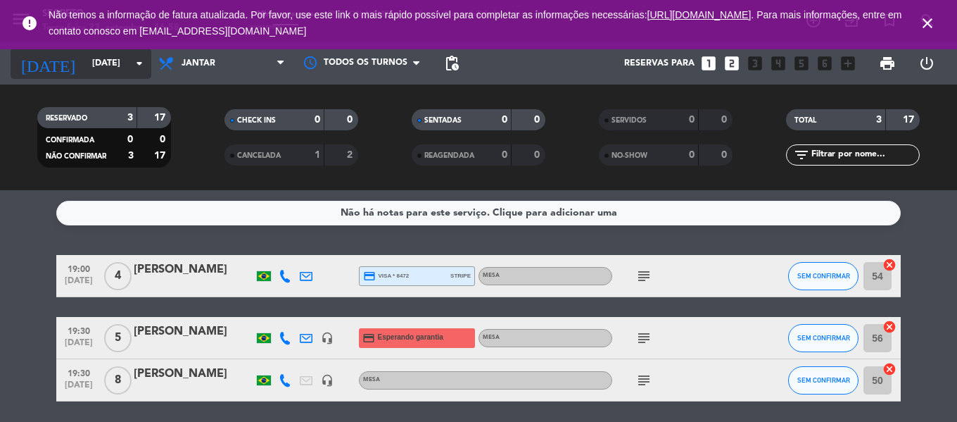
click at [85, 72] on input "[DATE]" at bounding box center [144, 63] width 119 height 24
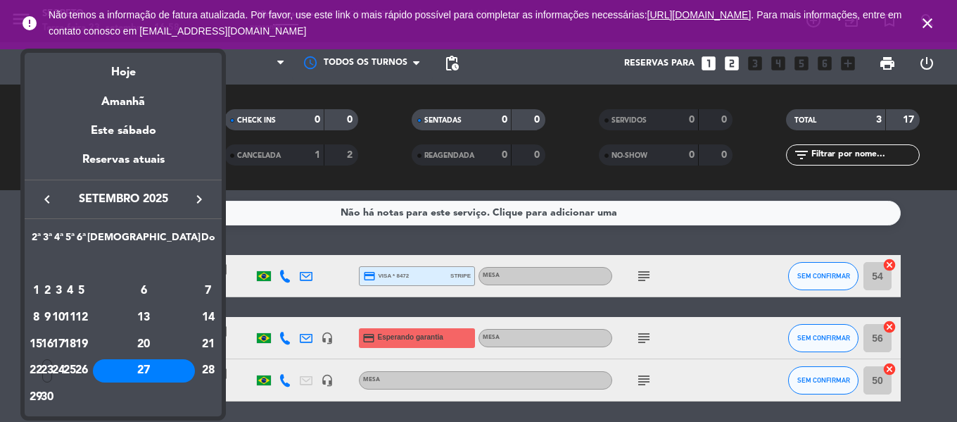
click at [927, 16] on div at bounding box center [478, 211] width 957 height 422
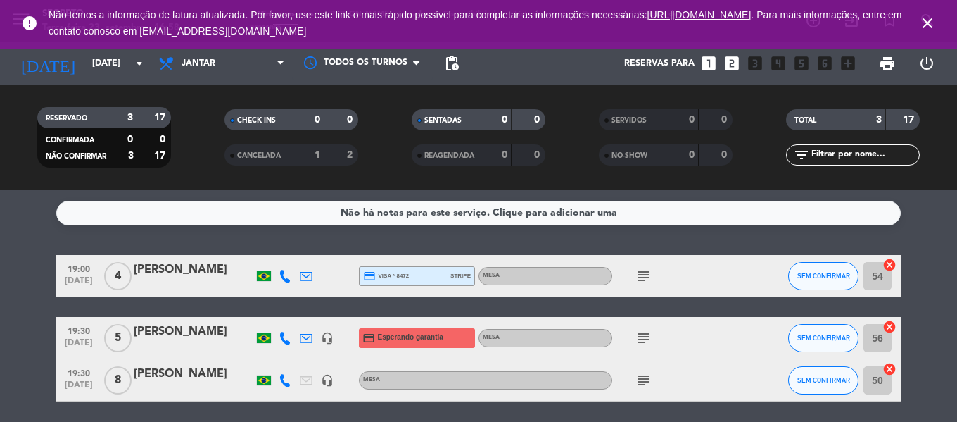
click at [928, 26] on icon "close" at bounding box center [927, 23] width 17 height 17
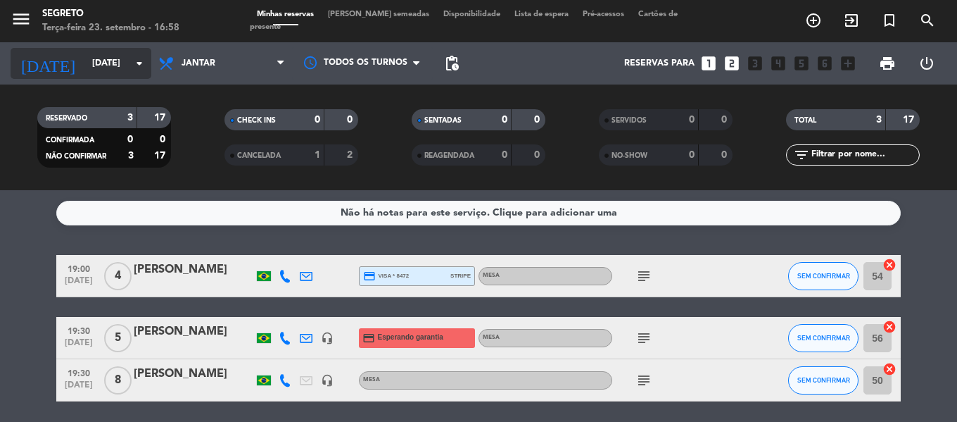
click at [87, 68] on input "[DATE]" at bounding box center [144, 63] width 119 height 24
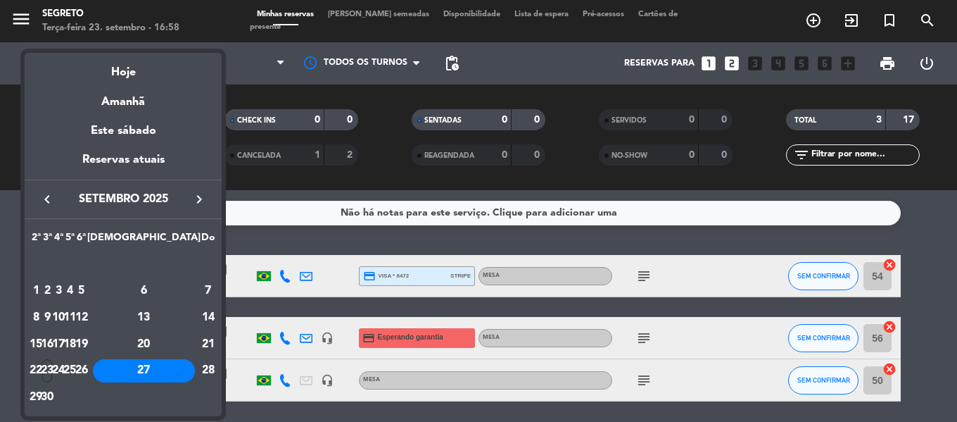
click at [200, 194] on icon "keyboard_arrow_right" at bounding box center [199, 199] width 17 height 17
click at [64, 291] on div "1" at bounding box center [59, 291] width 11 height 24
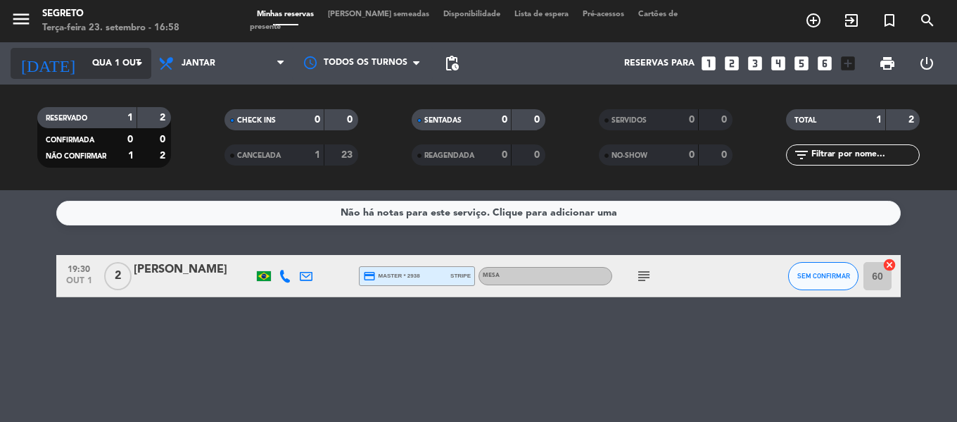
click at [85, 65] on input "Qua 1 out" at bounding box center [144, 63] width 119 height 24
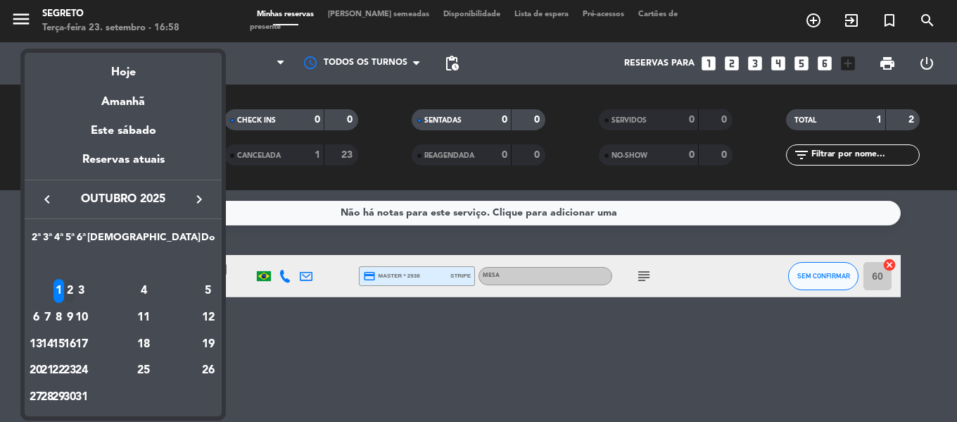
click at [75, 295] on div "2" at bounding box center [70, 291] width 11 height 24
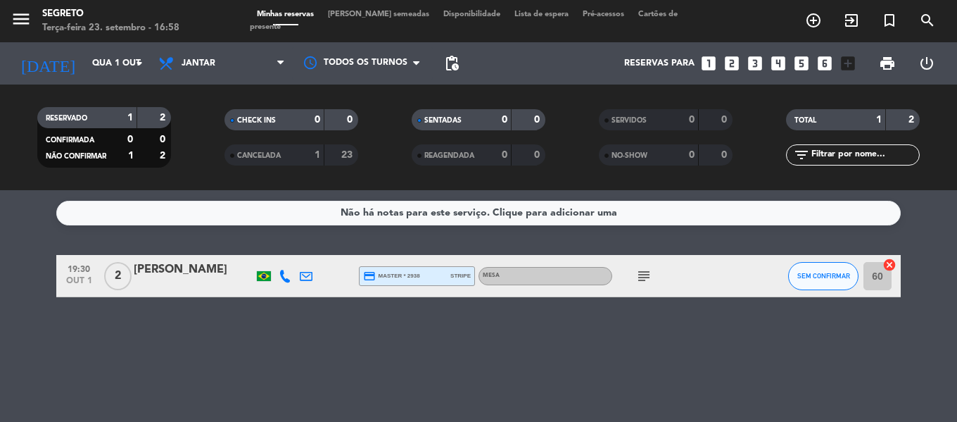
type input "Qui 2 out"
